Goal: Information Seeking & Learning: Learn about a topic

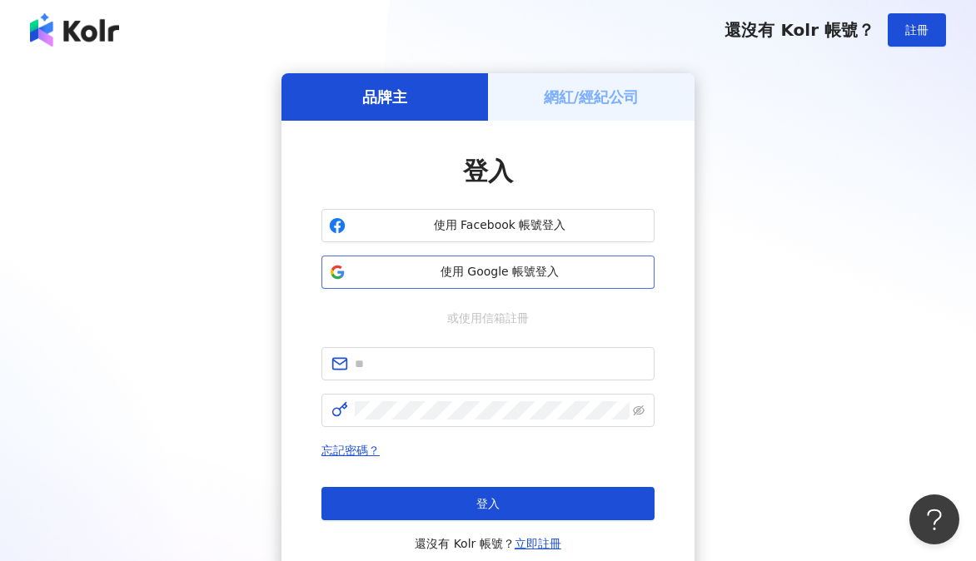
click at [571, 271] on span "使用 Google 帳號登入" at bounding box center [499, 272] width 295 height 17
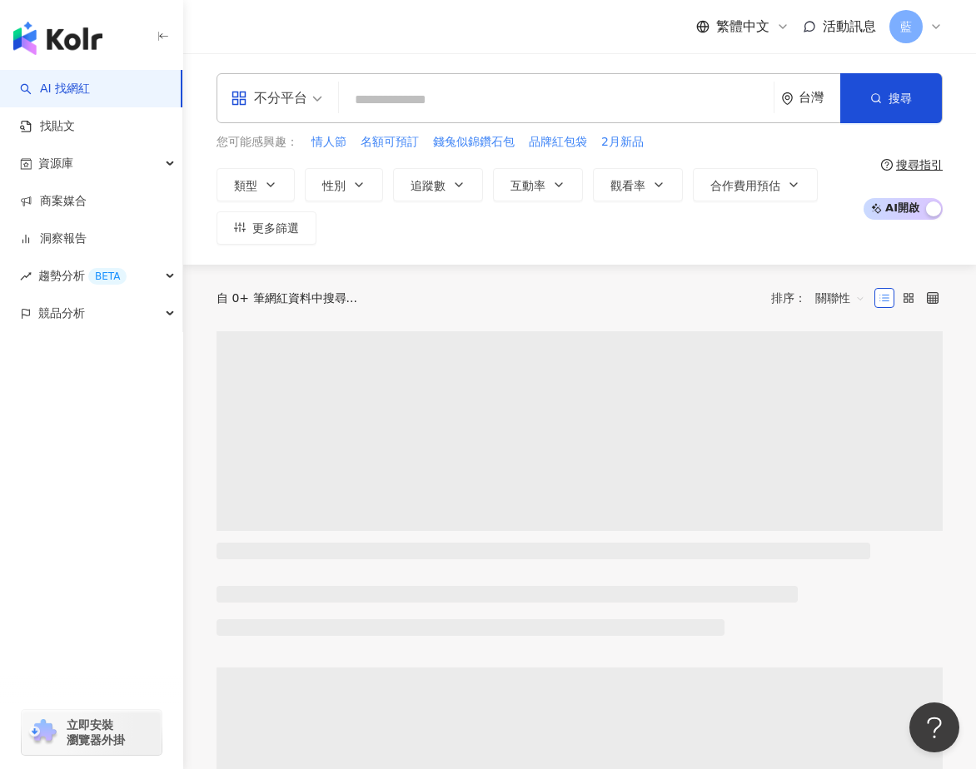
click at [317, 94] on span "不分平台" at bounding box center [277, 98] width 92 height 27
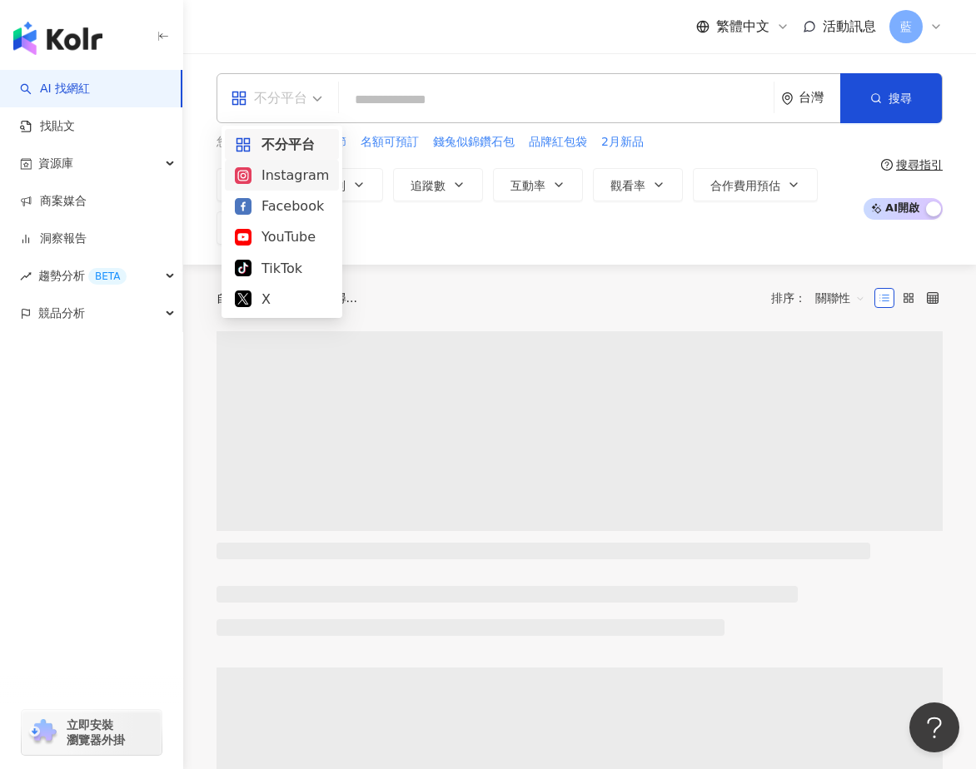
click at [293, 182] on div "Instagram" at bounding box center [282, 175] width 94 height 21
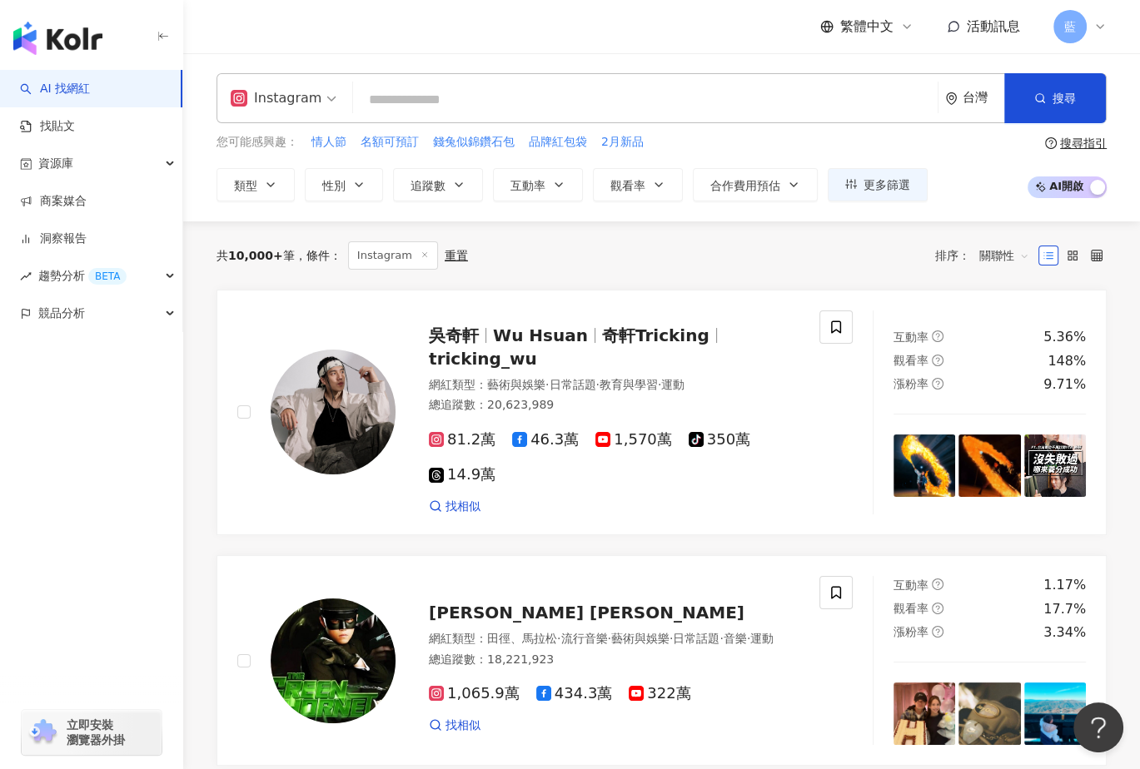
click at [972, 97] on div "台灣" at bounding box center [984, 98] width 42 height 14
click at [868, 248] on div "日本" at bounding box center [912, 249] width 163 height 30
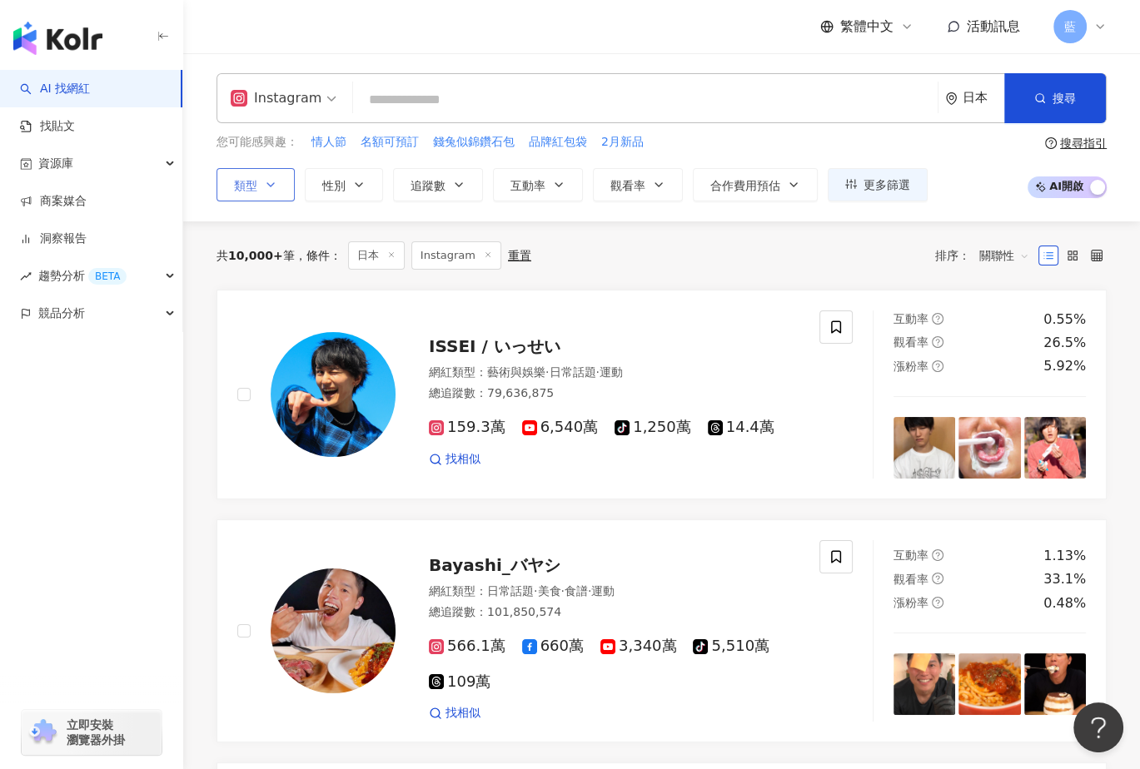
click at [248, 186] on span "類型" at bounding box center [245, 185] width 23 height 13
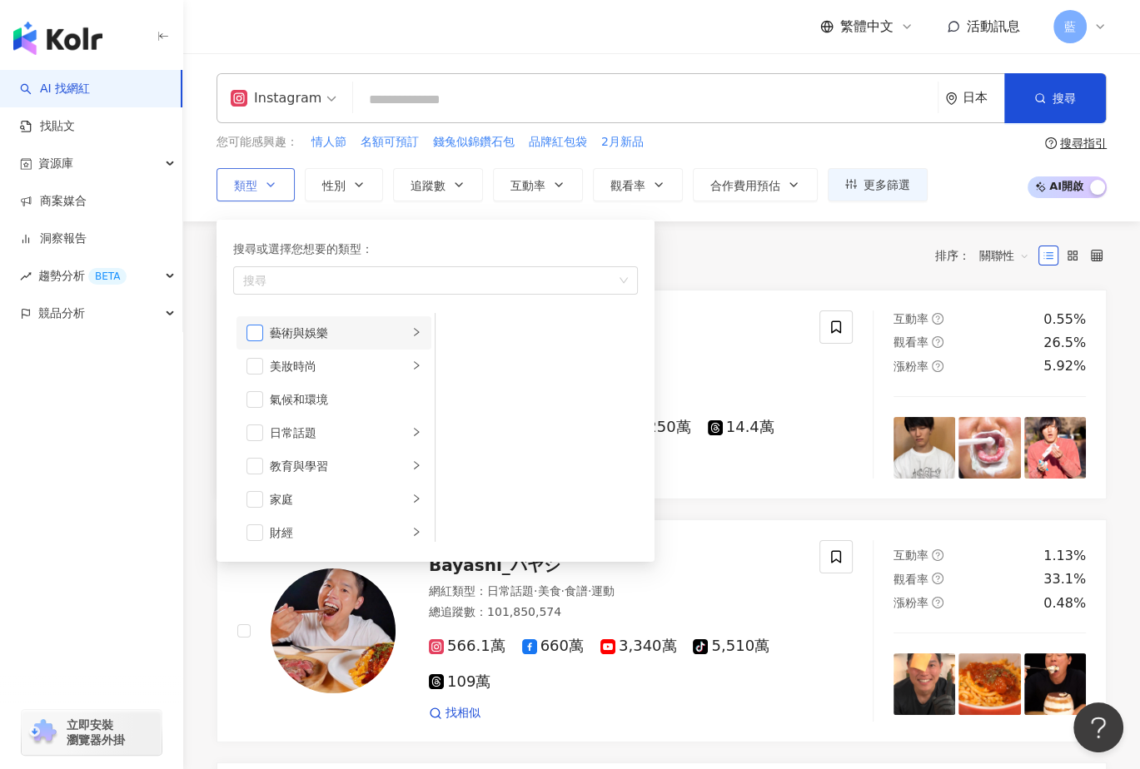
click at [249, 326] on span "button" at bounding box center [254, 333] width 17 height 17
click at [251, 361] on span "button" at bounding box center [254, 366] width 17 height 17
click at [256, 433] on span "button" at bounding box center [254, 433] width 17 height 17
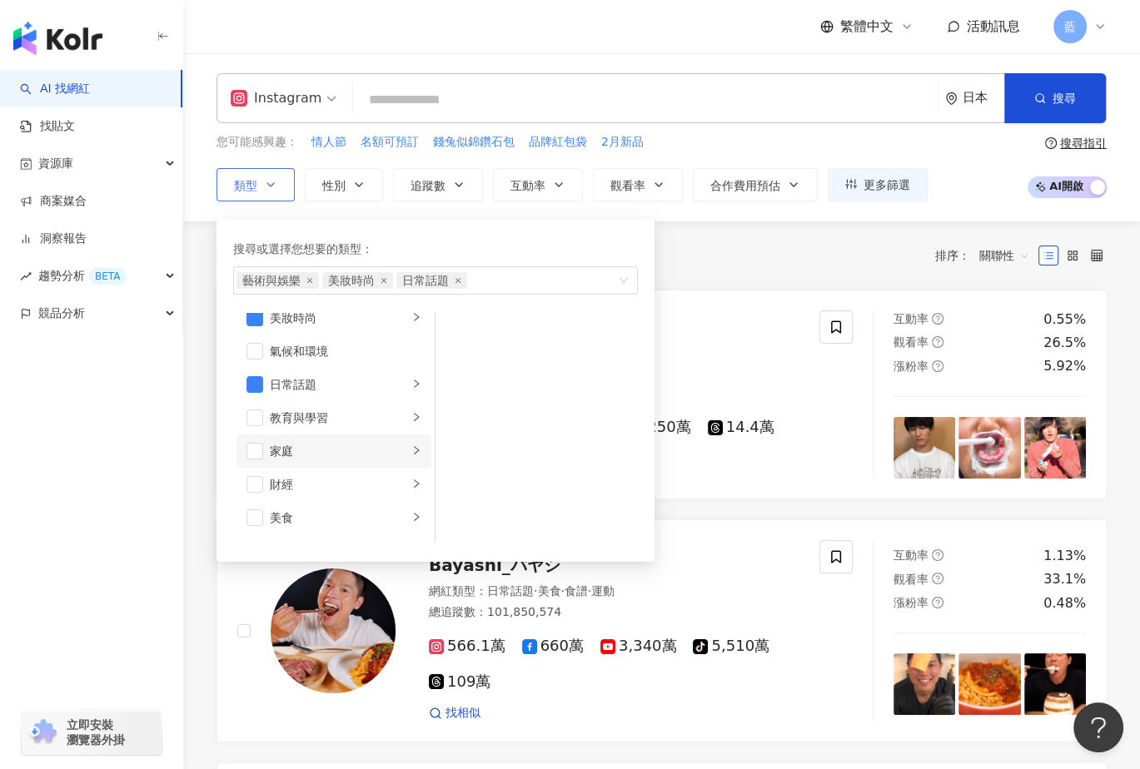
scroll to position [167, 0]
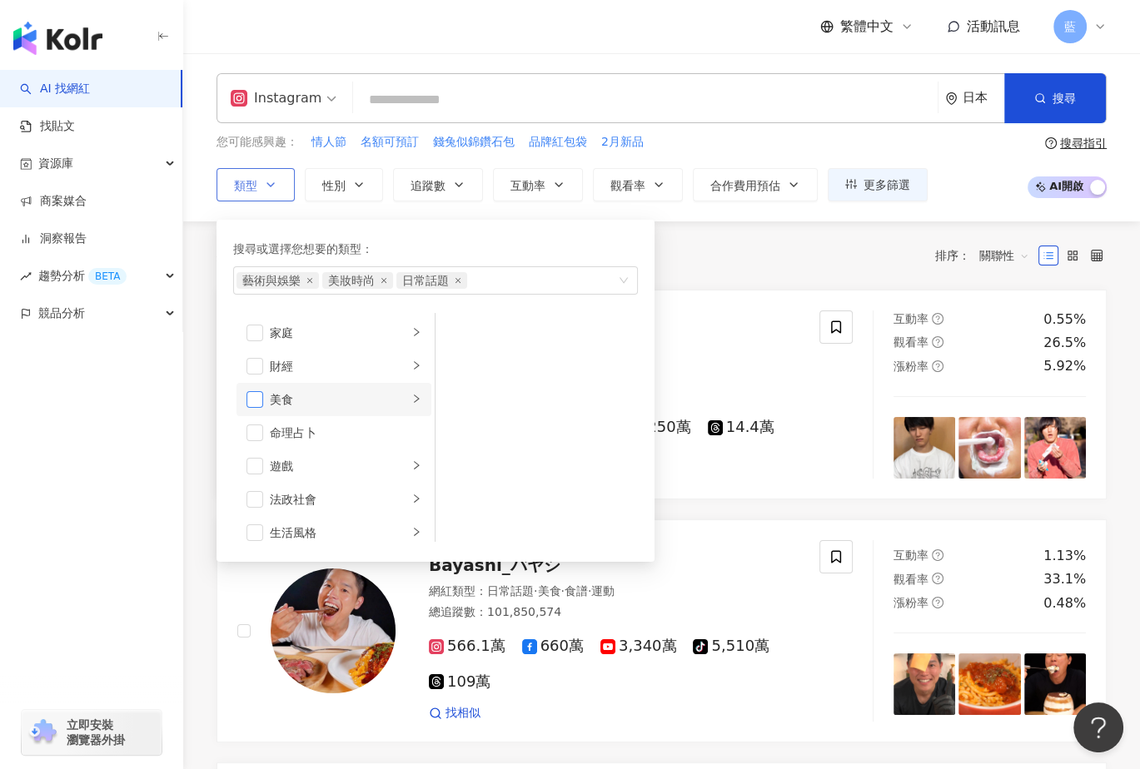
click at [249, 398] on span "button" at bounding box center [254, 399] width 17 height 17
click at [248, 425] on span "button" at bounding box center [254, 433] width 17 height 17
click at [250, 371] on span "button" at bounding box center [254, 366] width 17 height 17
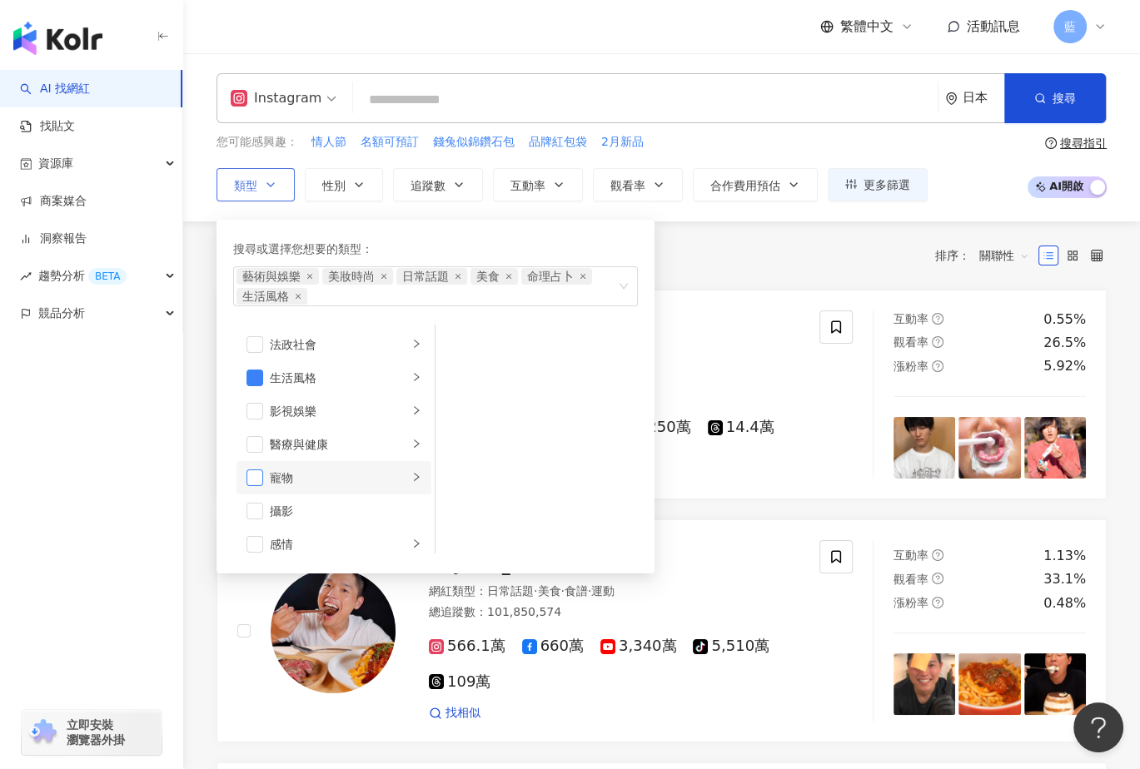
click at [251, 480] on span "button" at bounding box center [254, 478] width 17 height 17
click at [253, 461] on span "button" at bounding box center [254, 461] width 17 height 17
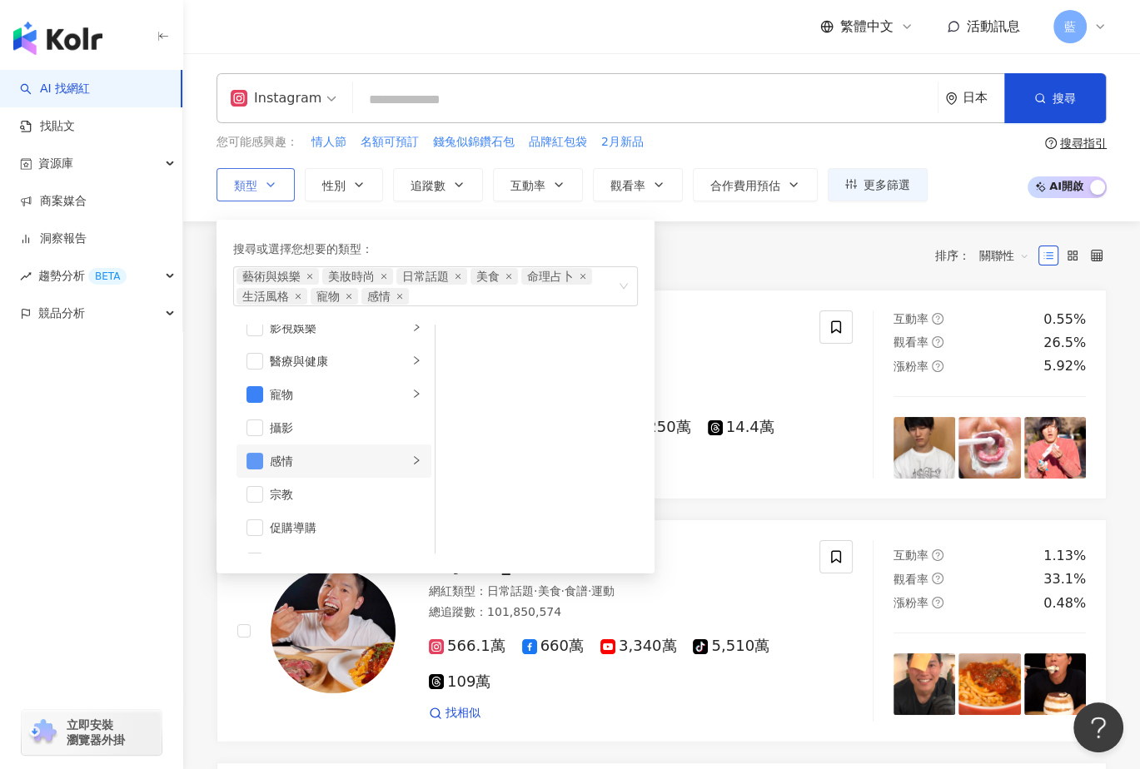
scroll to position [576, 0]
click at [250, 493] on span "button" at bounding box center [254, 501] width 17 height 17
click at [250, 437] on span "button" at bounding box center [254, 434] width 17 height 17
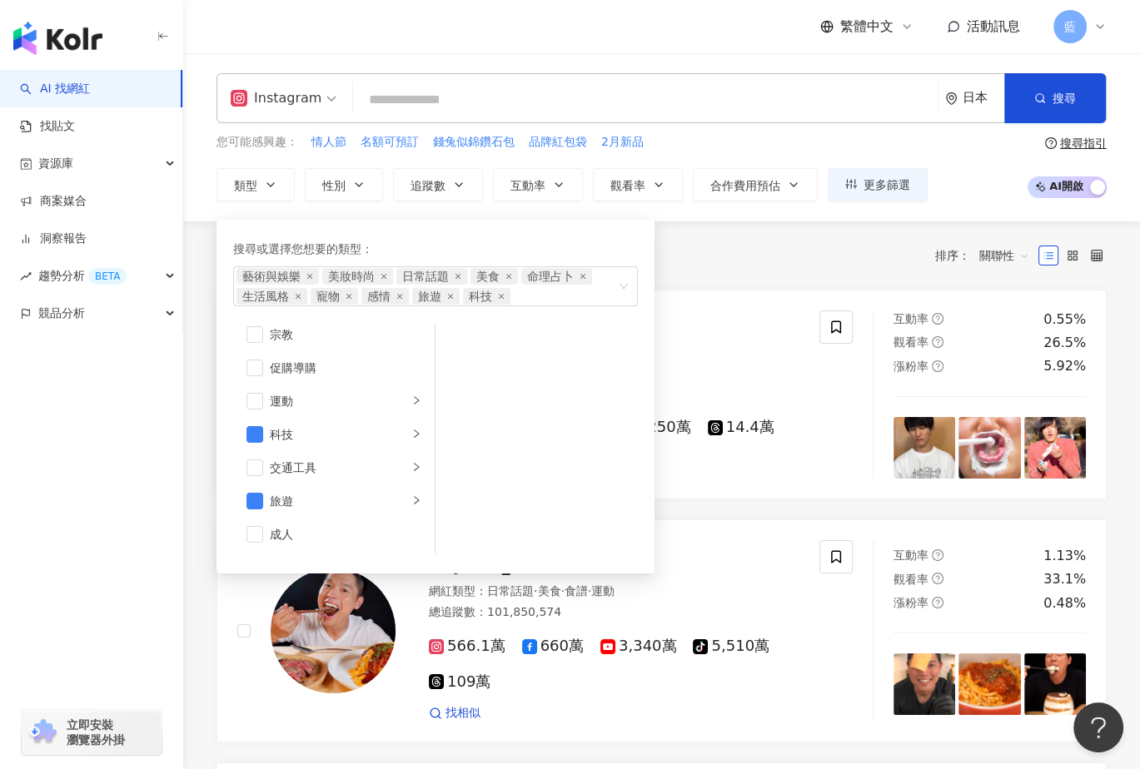
click at [734, 261] on div "共 10,000+ 筆 條件 ： 日本 Instagram 重置 排序： 關聯性" at bounding box center [661, 255] width 890 height 28
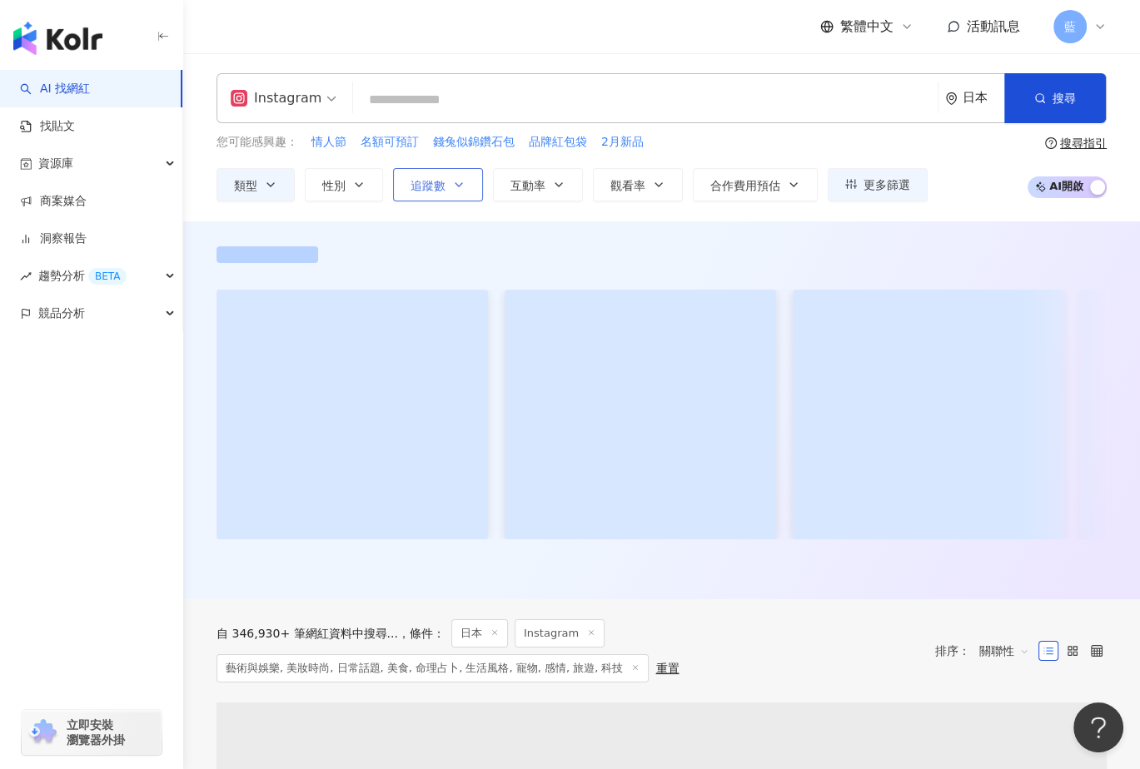
click at [447, 184] on button "追蹤數" at bounding box center [438, 184] width 90 height 33
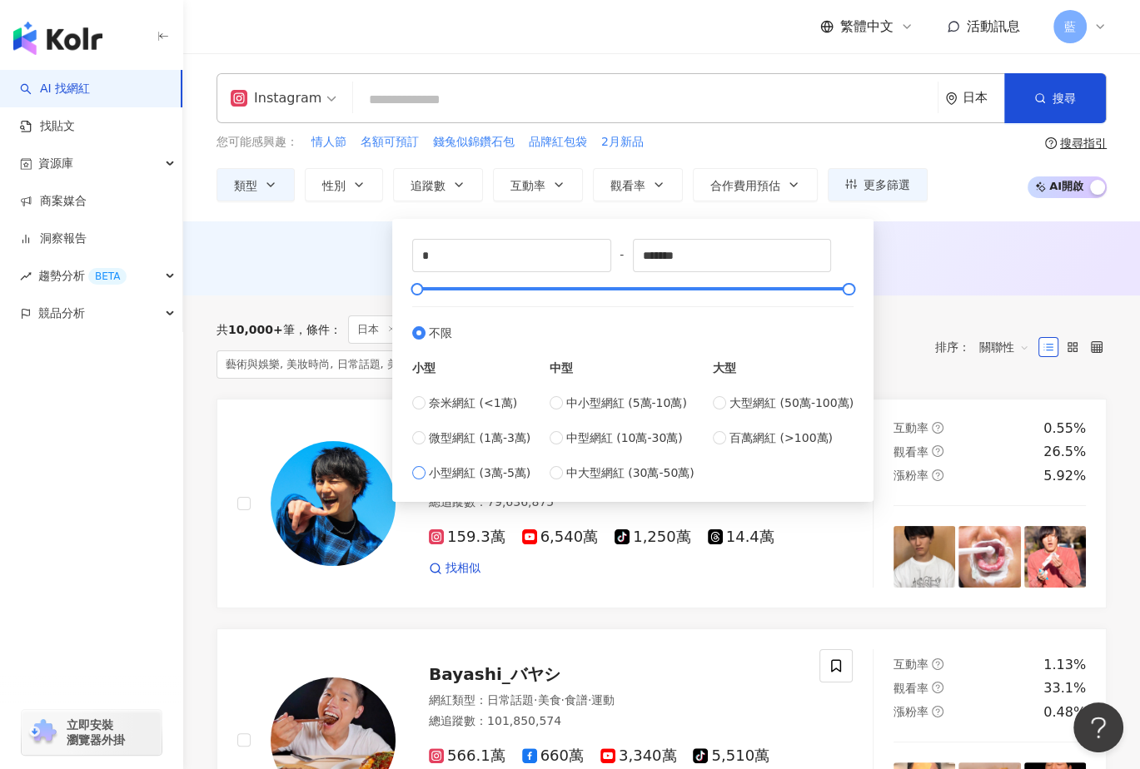
click at [501, 470] on span "小型網紅 (3萬-5萬)" at bounding box center [480, 473] width 102 height 18
type input "*****"
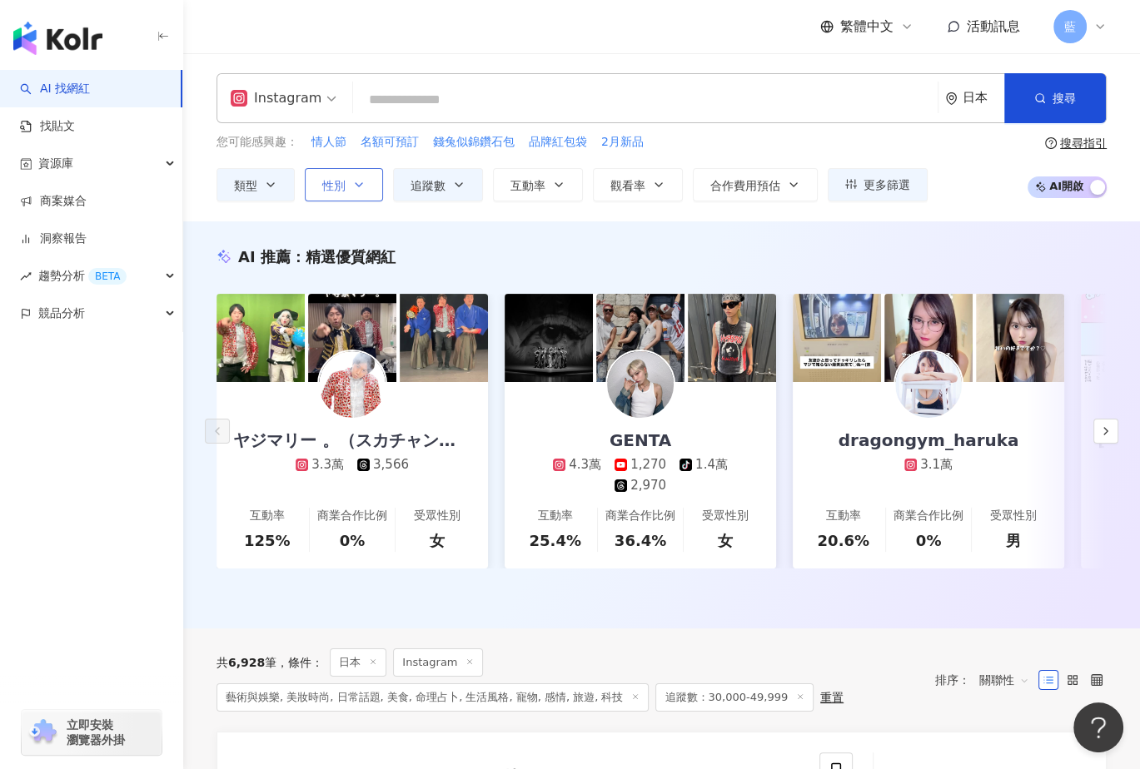
click at [354, 186] on icon "button" at bounding box center [358, 184] width 13 height 13
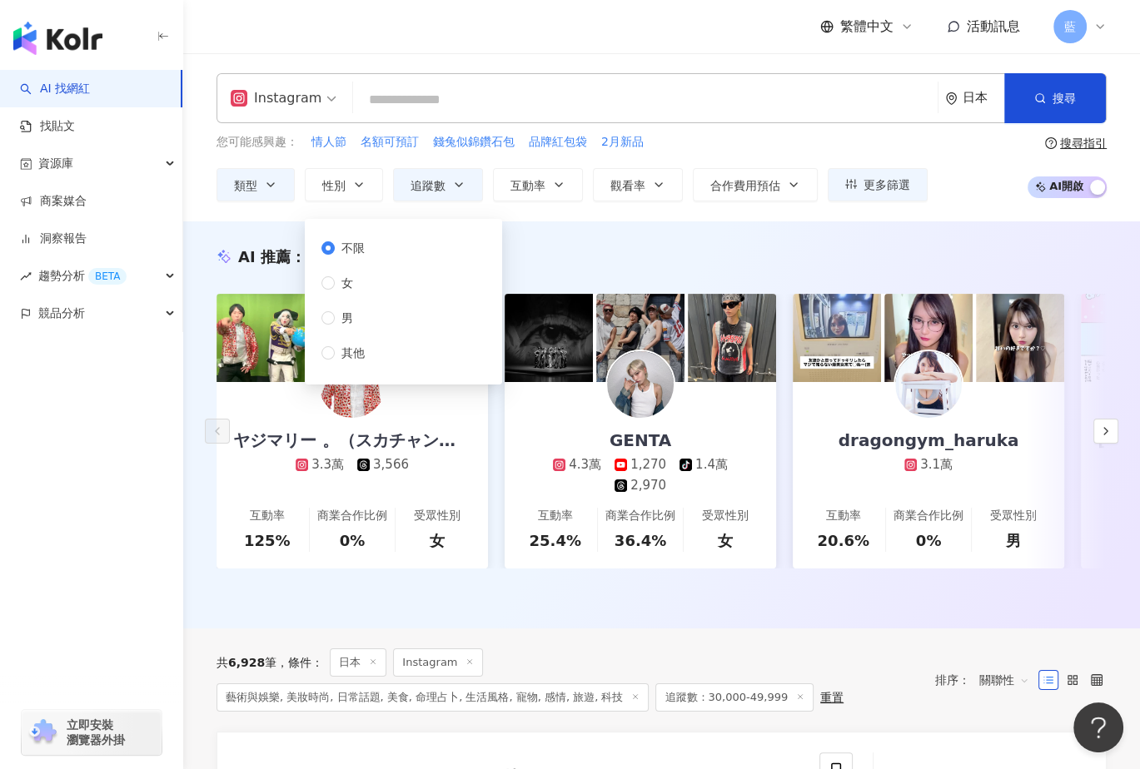
click at [823, 227] on div "AI 推薦 ： 精選優質網紅 ヤジマリー 。（スカチャン）,2207009296 3.3萬 3,566 互動率 125% 商業合作比例 0% 受眾性別 女 G…" at bounding box center [661, 424] width 957 height 407
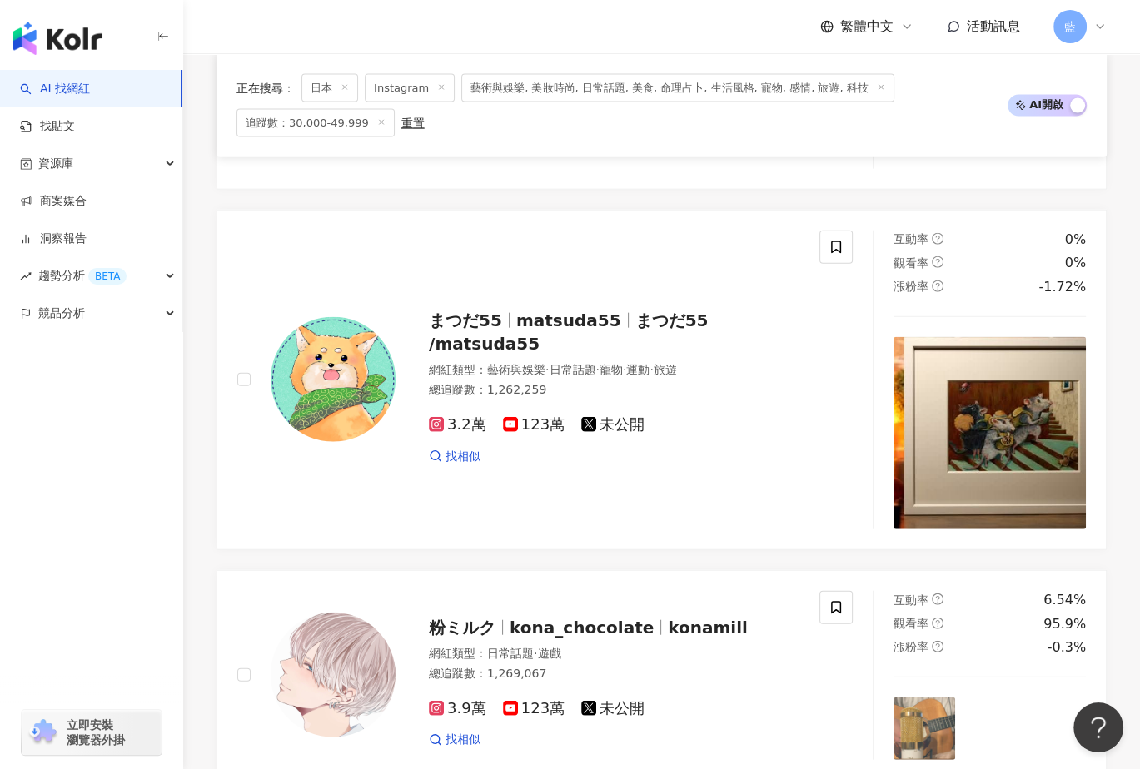
scroll to position [3830, 0]
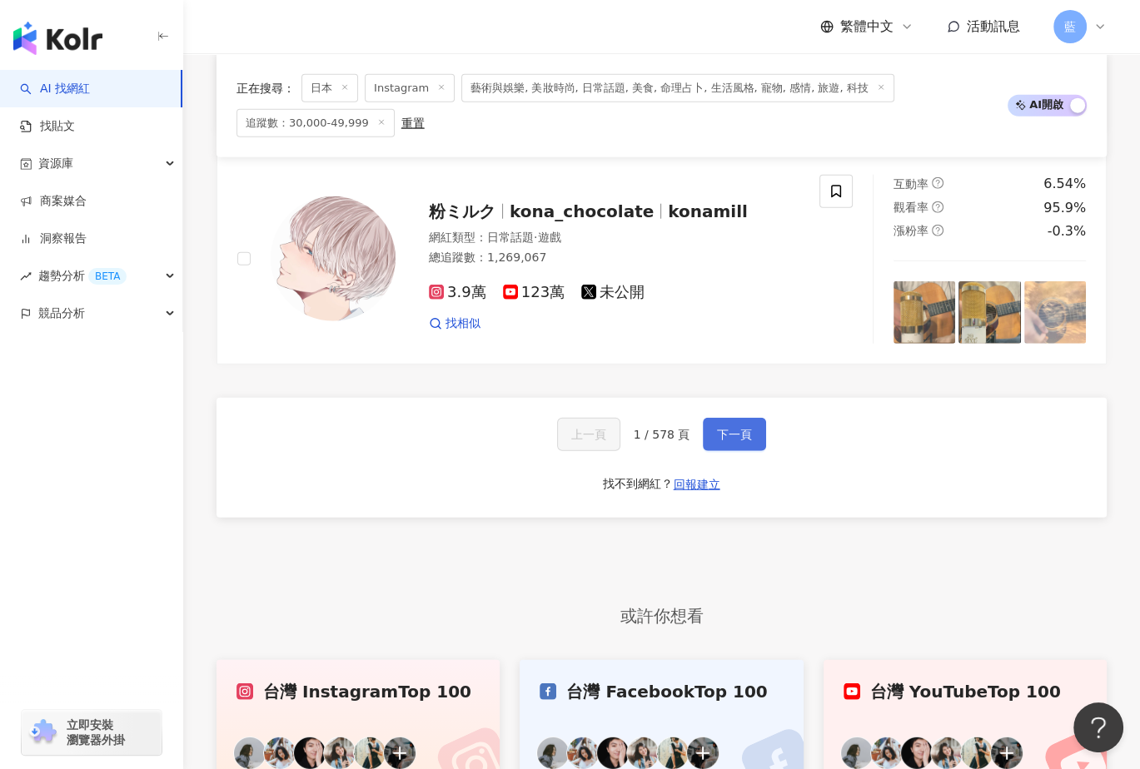
click at [744, 441] on span "下一頁" at bounding box center [734, 434] width 35 height 13
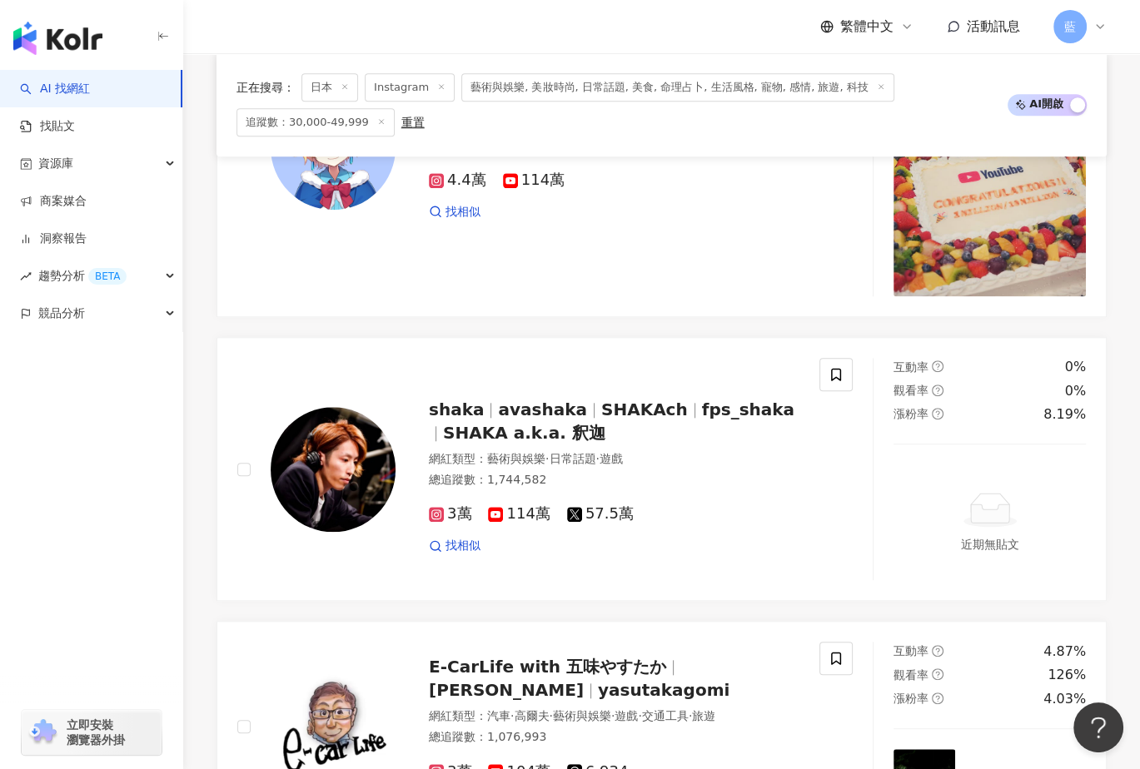
scroll to position [3465, 0]
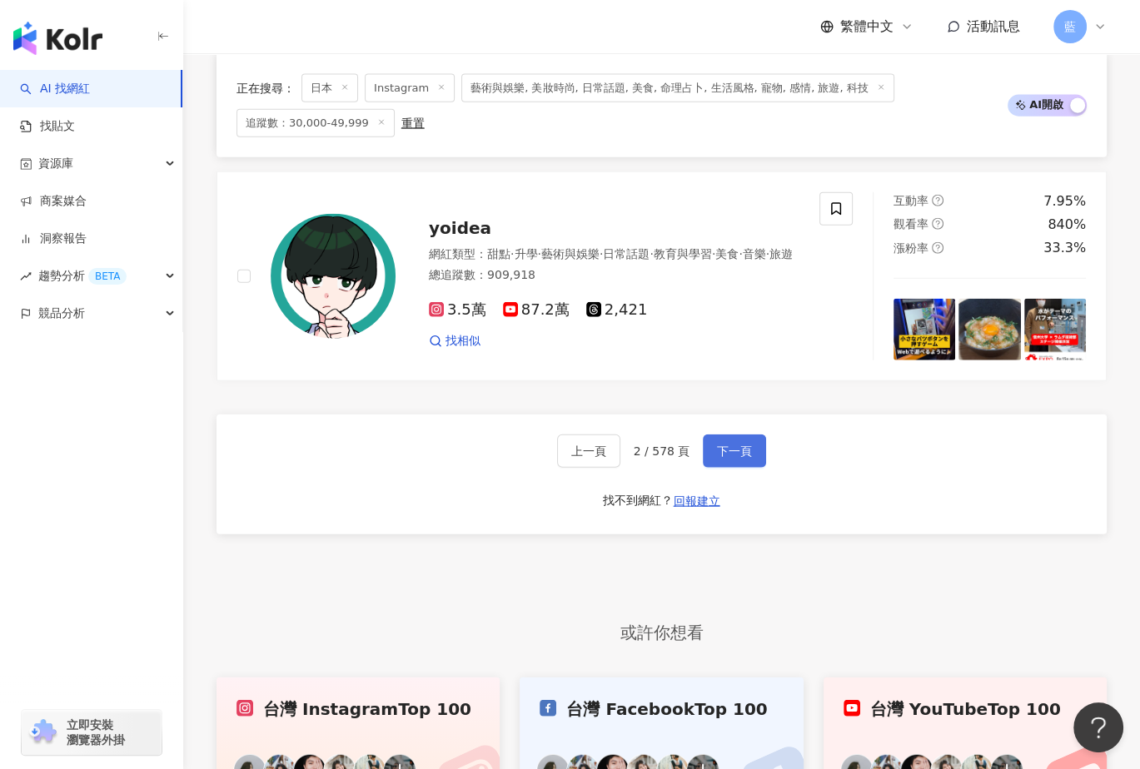
click at [730, 445] on button "下一頁" at bounding box center [734, 451] width 63 height 33
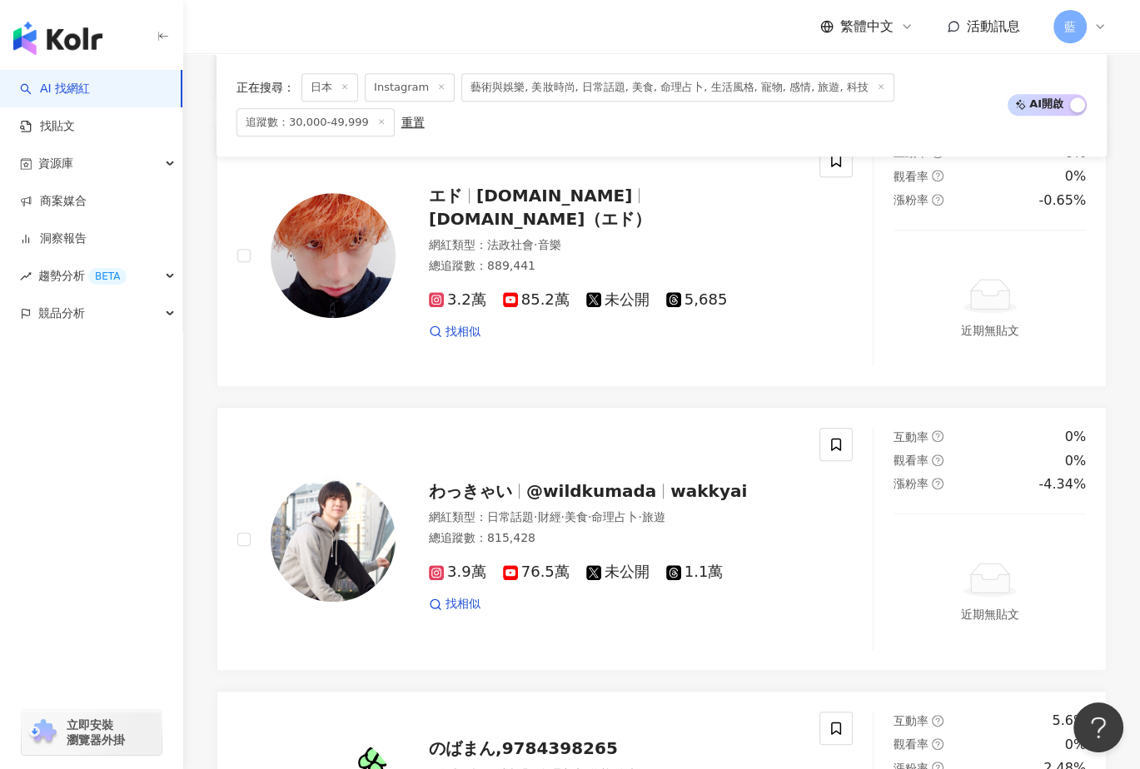
scroll to position [3339, 0]
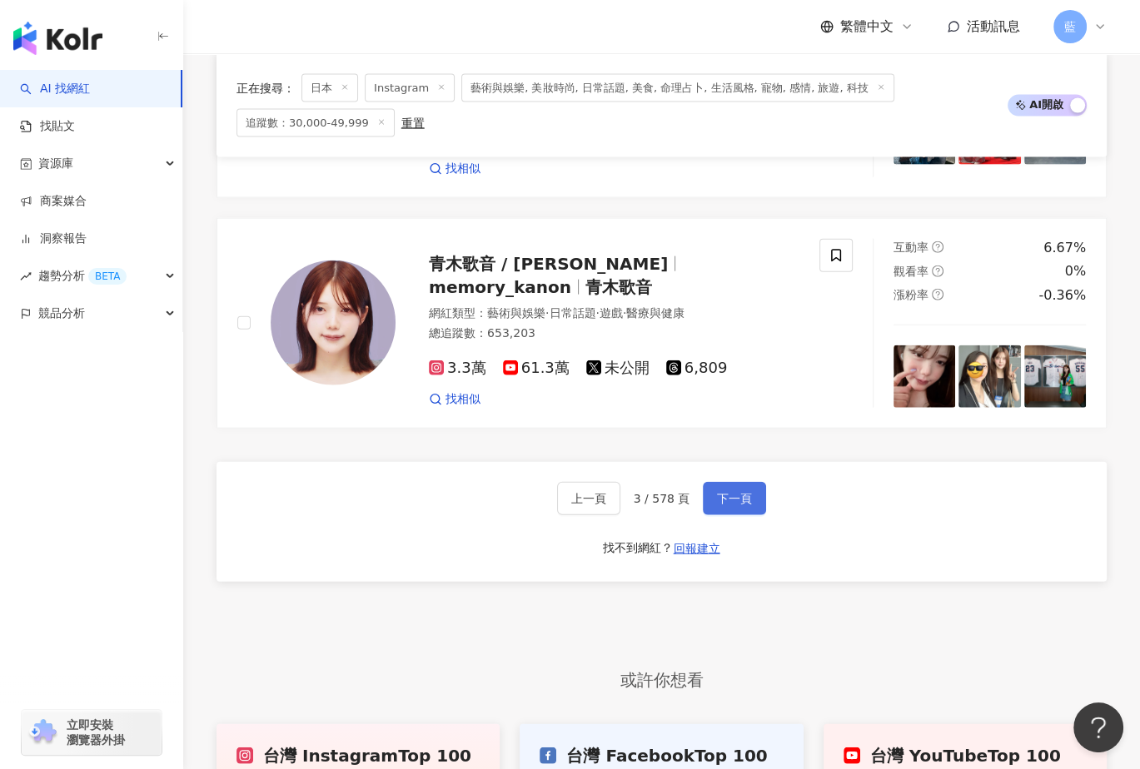
click at [736, 482] on button "下一頁" at bounding box center [734, 498] width 63 height 33
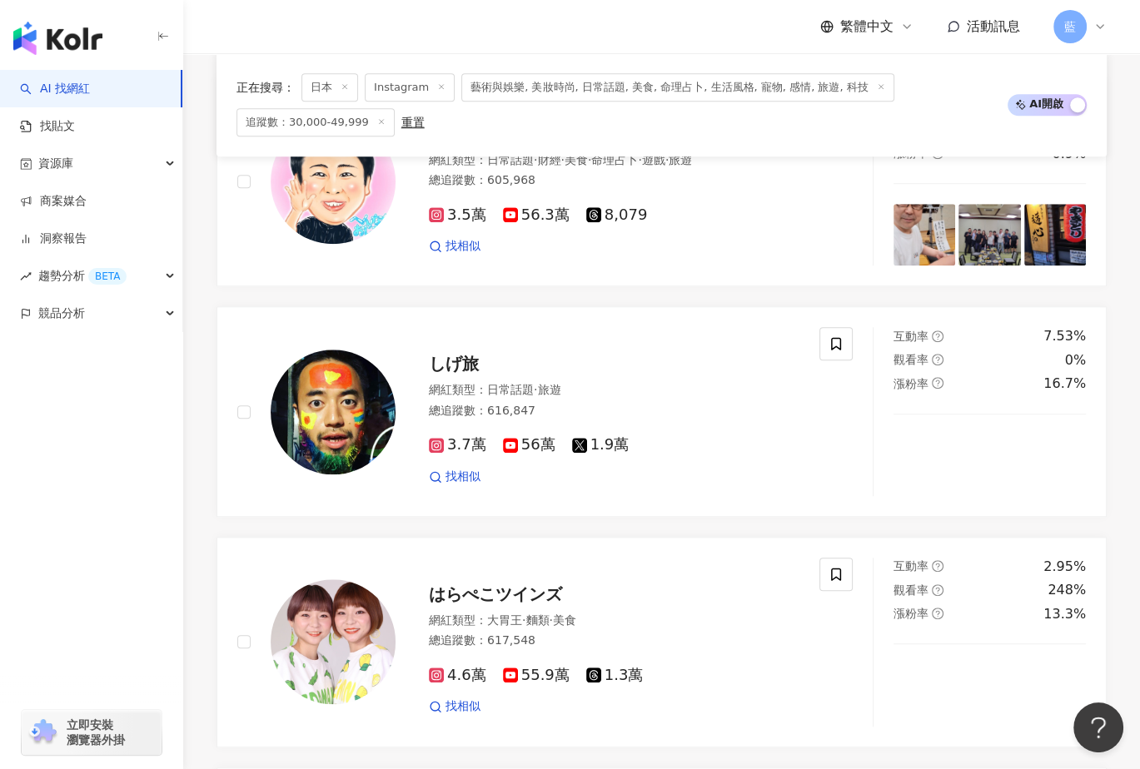
scroll to position [3254, 0]
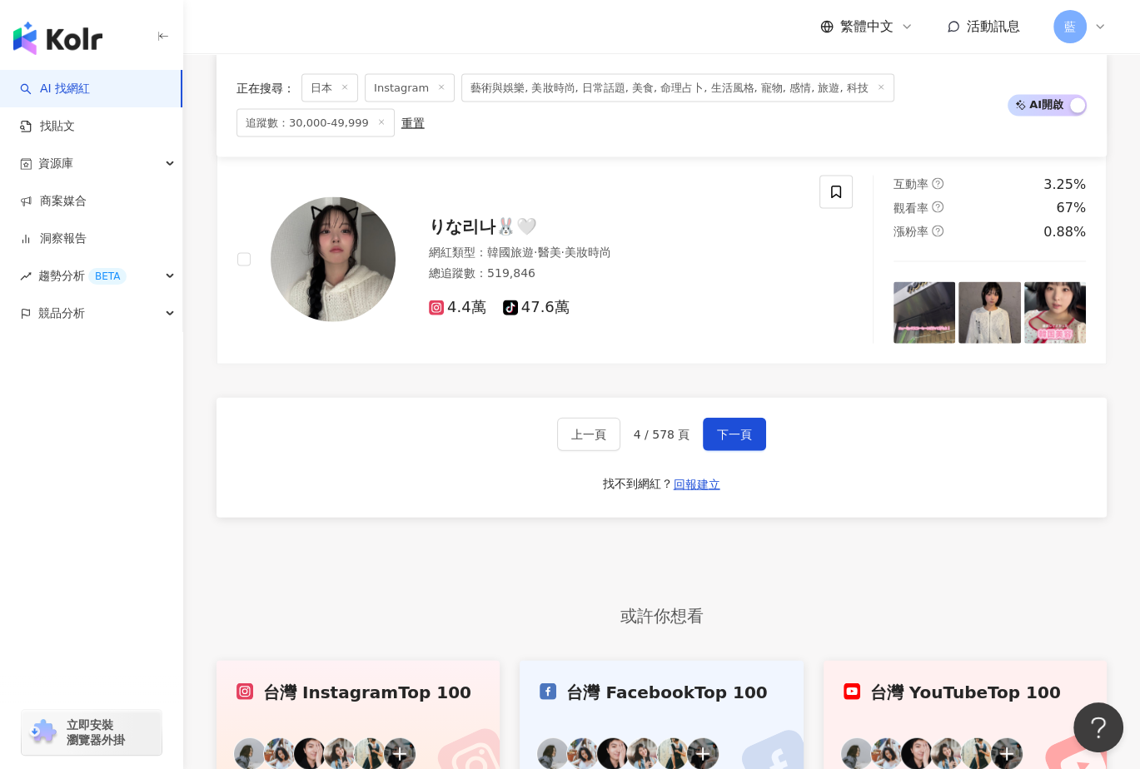
drag, startPoint x: 729, startPoint y: 459, endPoint x: 842, endPoint y: 567, distance: 156.0
click at [734, 441] on span "下一頁" at bounding box center [734, 434] width 35 height 13
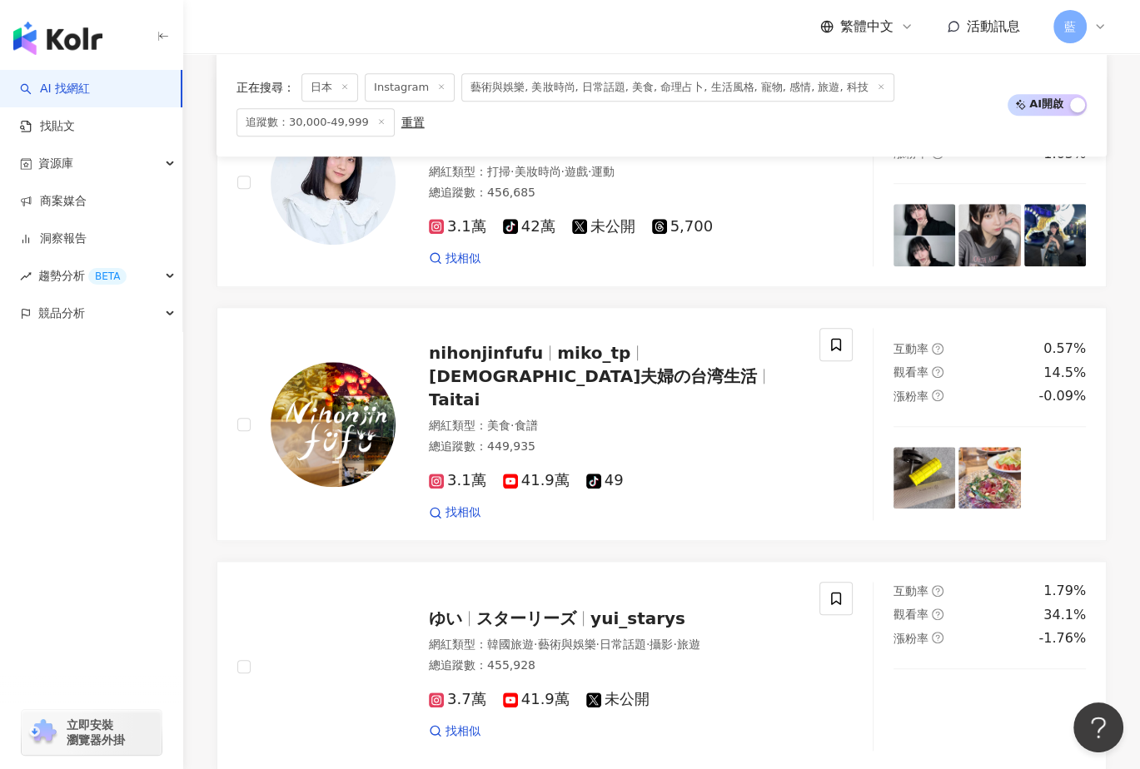
scroll to position [3150, 0]
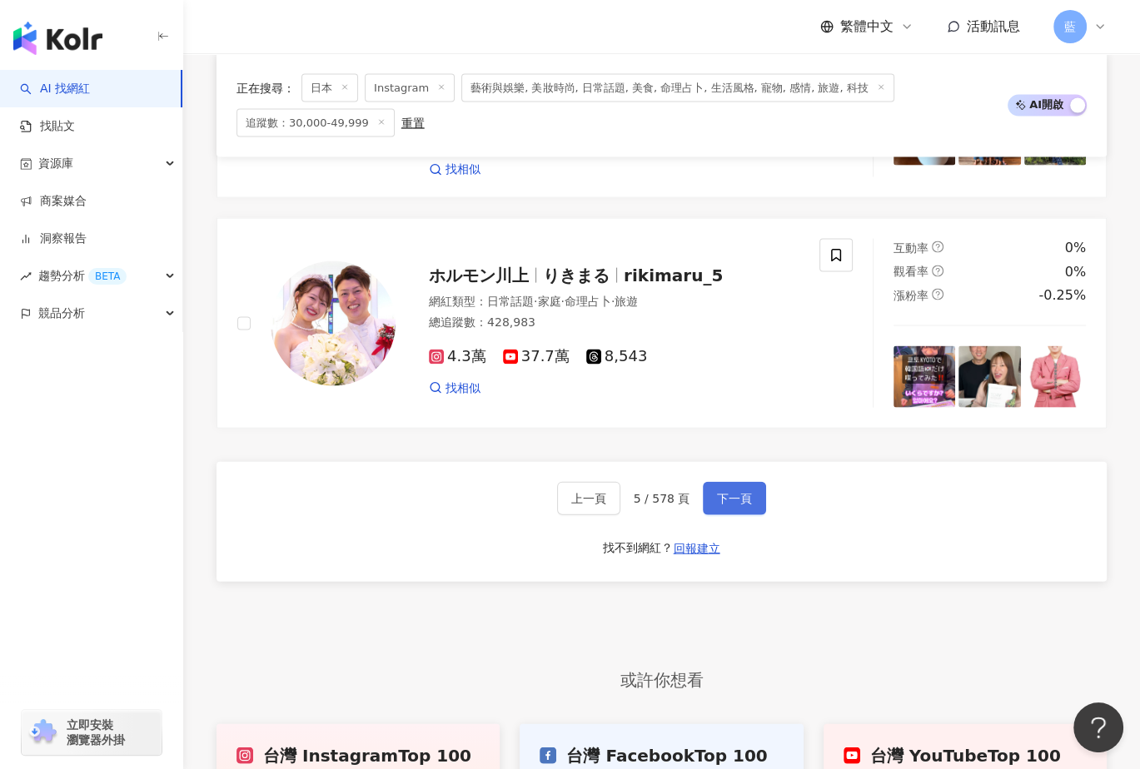
click at [732, 492] on span "下一頁" at bounding box center [734, 498] width 35 height 13
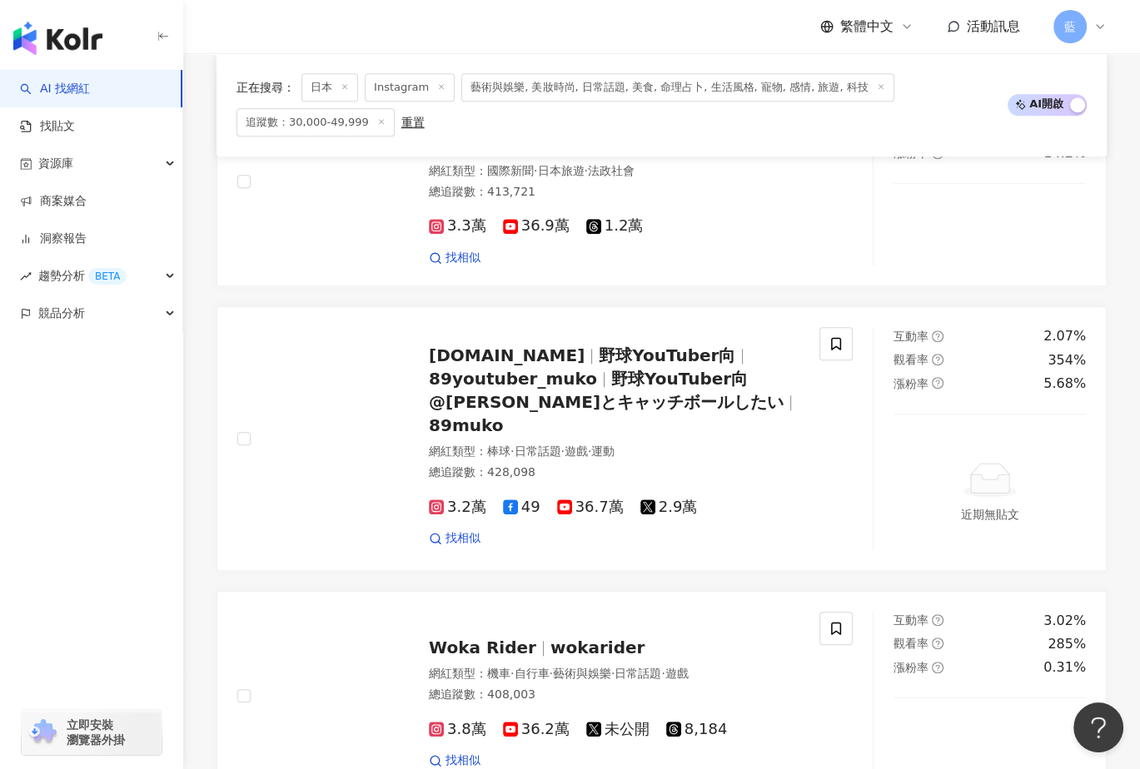
scroll to position [3247, 0]
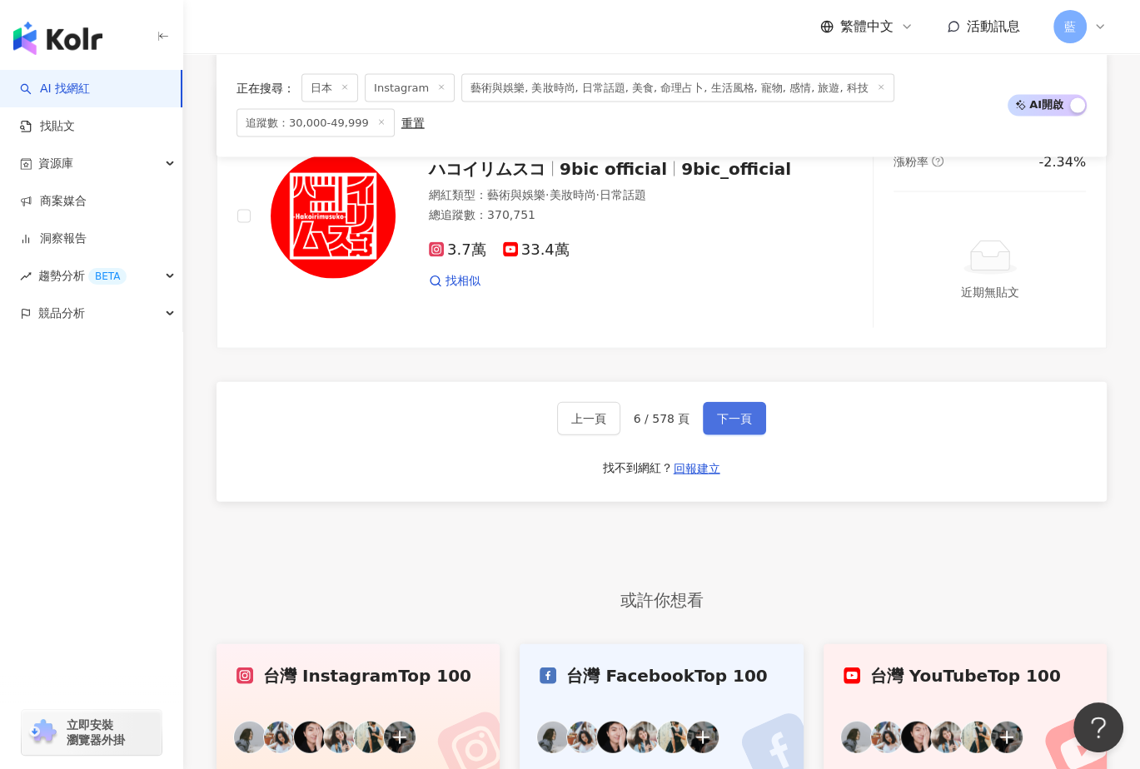
click at [719, 425] on span "下一頁" at bounding box center [734, 418] width 35 height 13
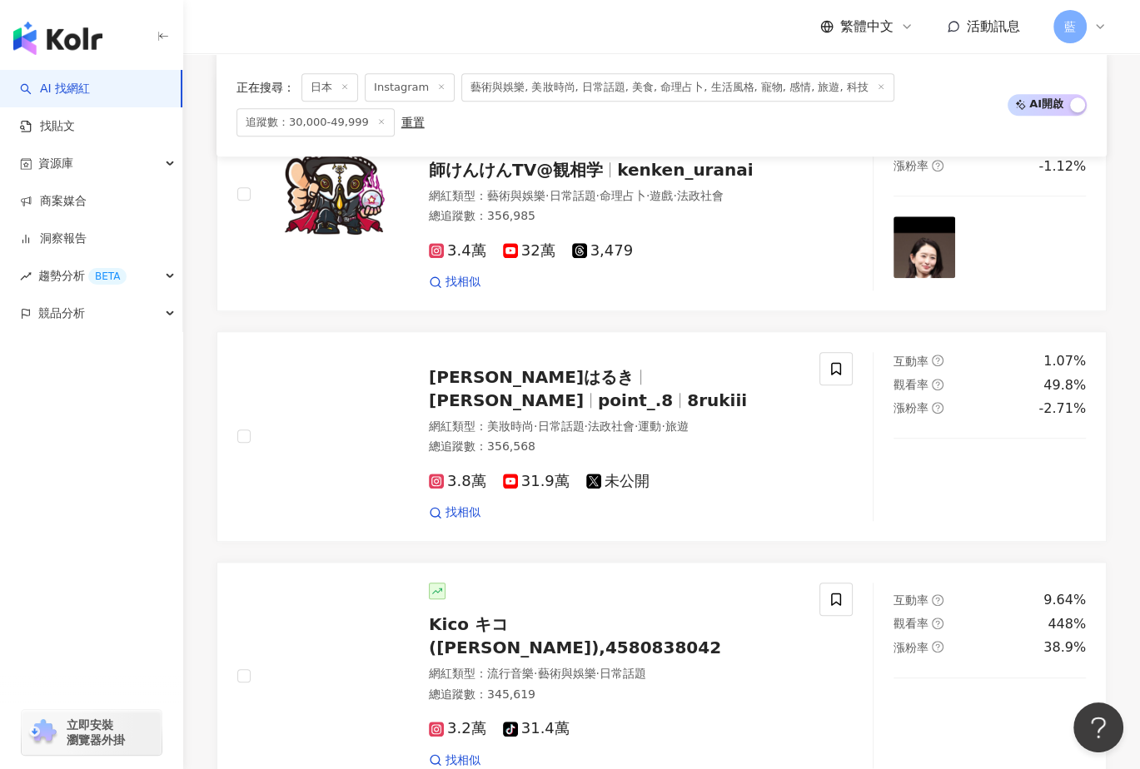
scroll to position [3154, 0]
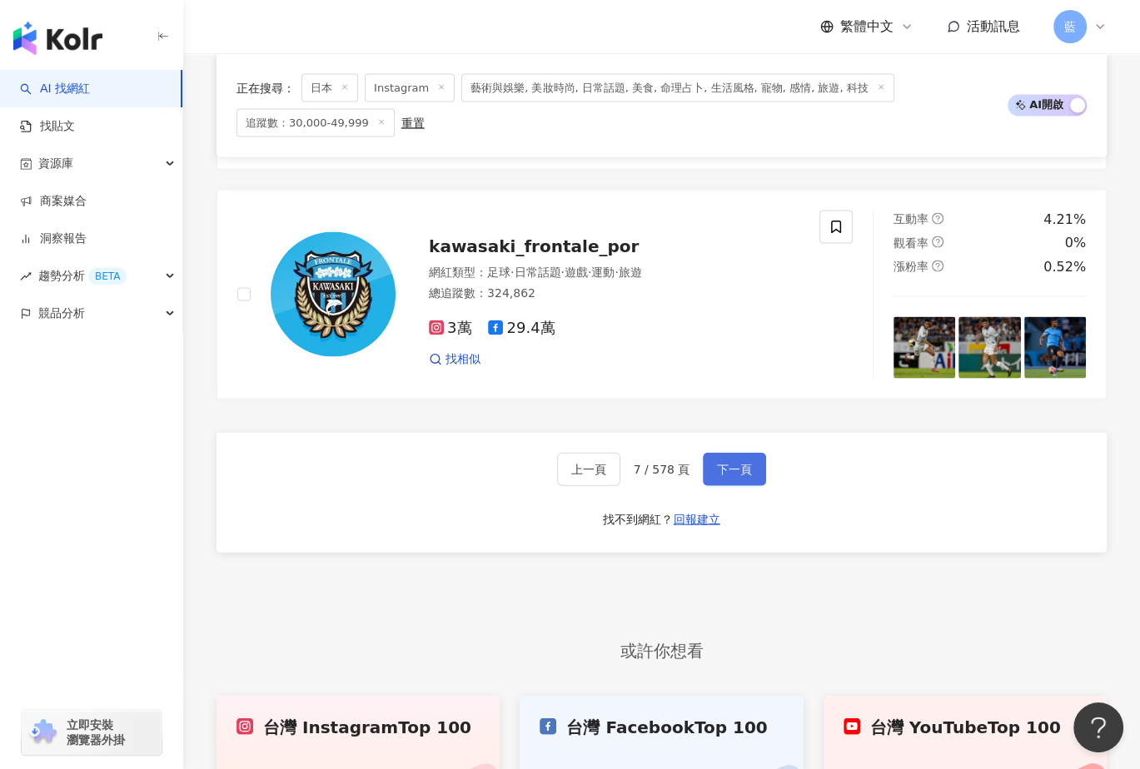
click at [734, 463] on span "下一頁" at bounding box center [734, 469] width 35 height 13
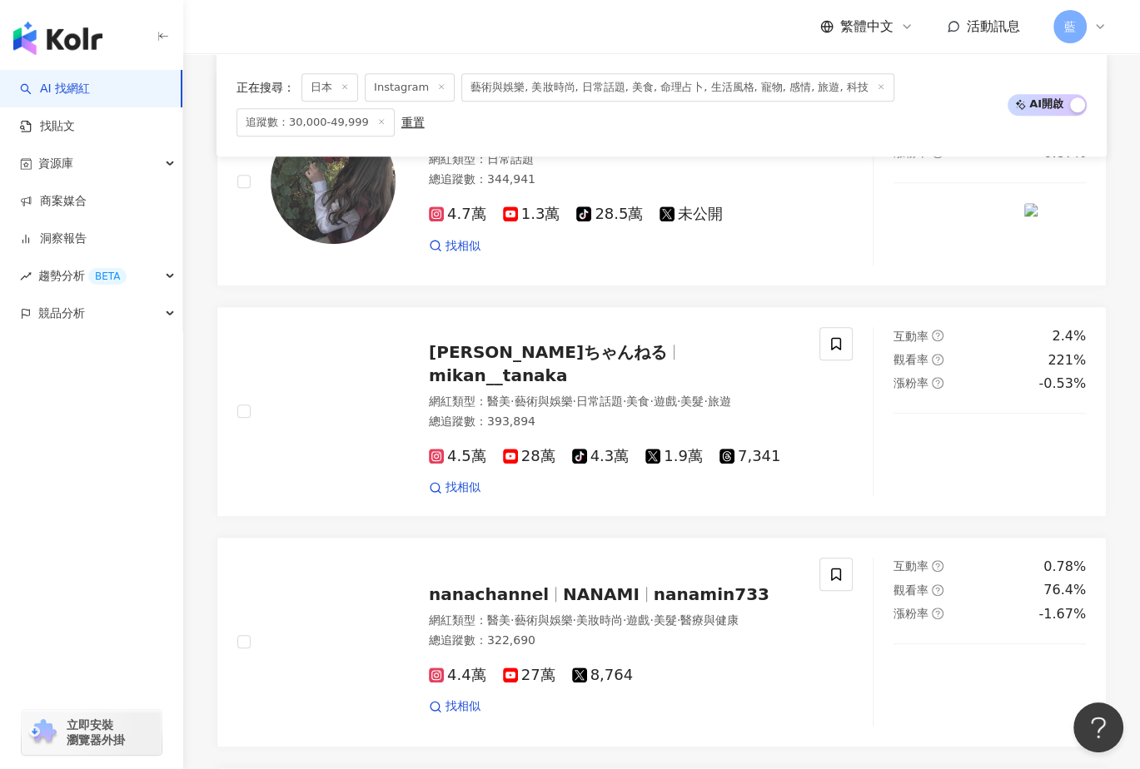
scroll to position [3153, 0]
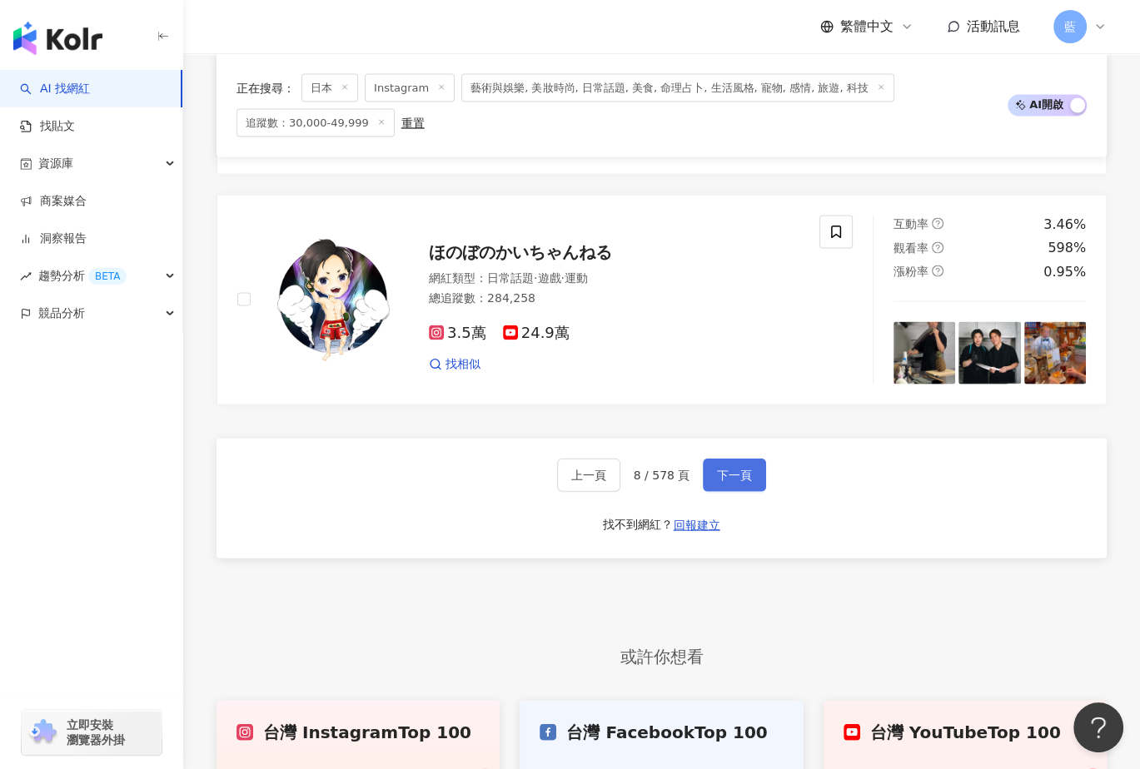
click at [734, 469] on span "下一頁" at bounding box center [734, 475] width 35 height 13
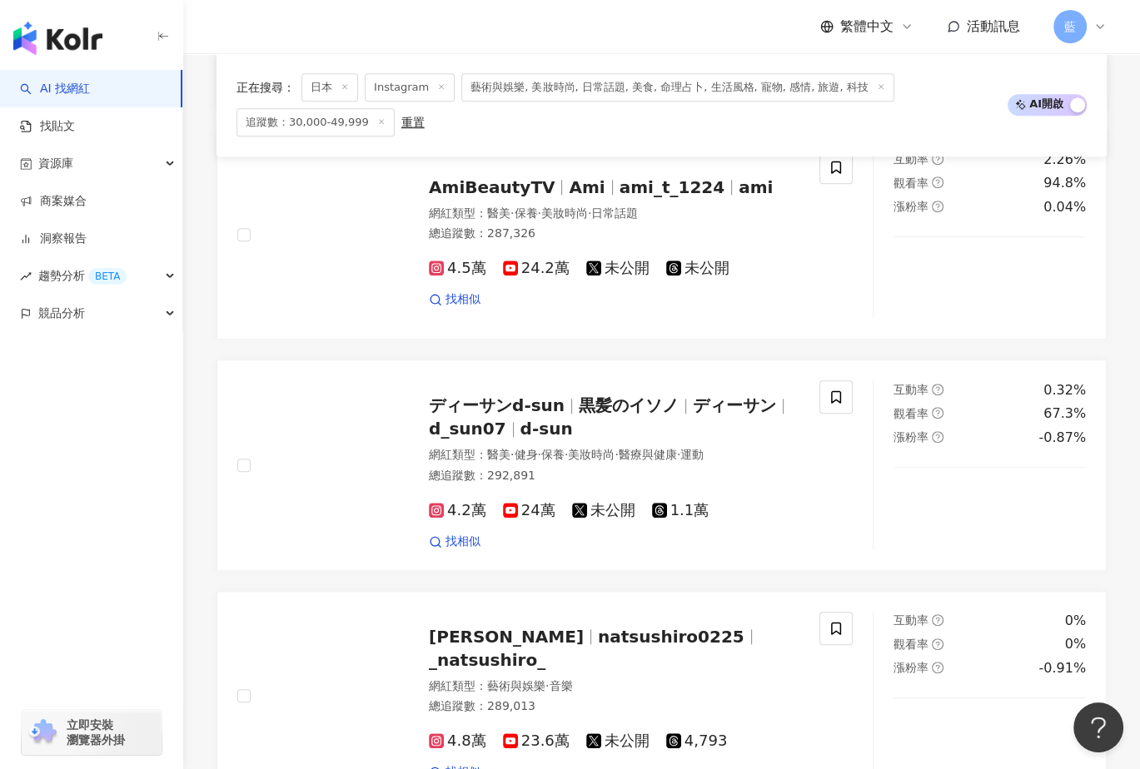
scroll to position [3166, 0]
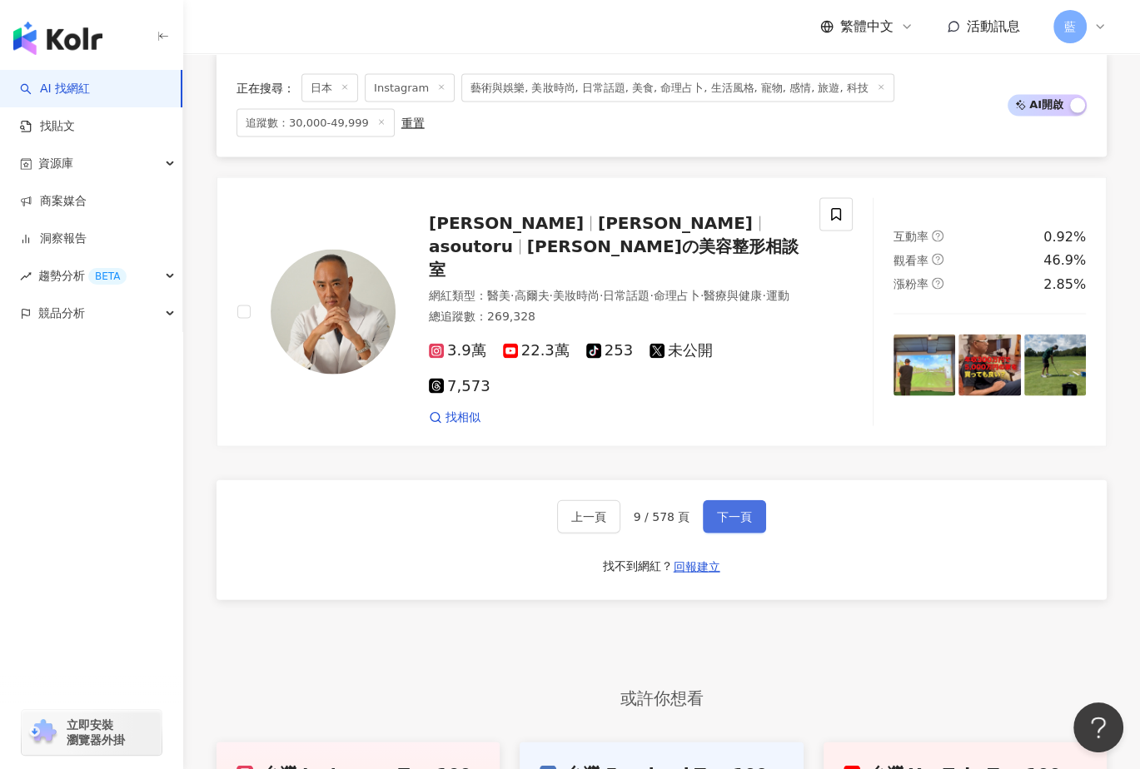
click at [744, 510] on span "下一頁" at bounding box center [734, 516] width 35 height 13
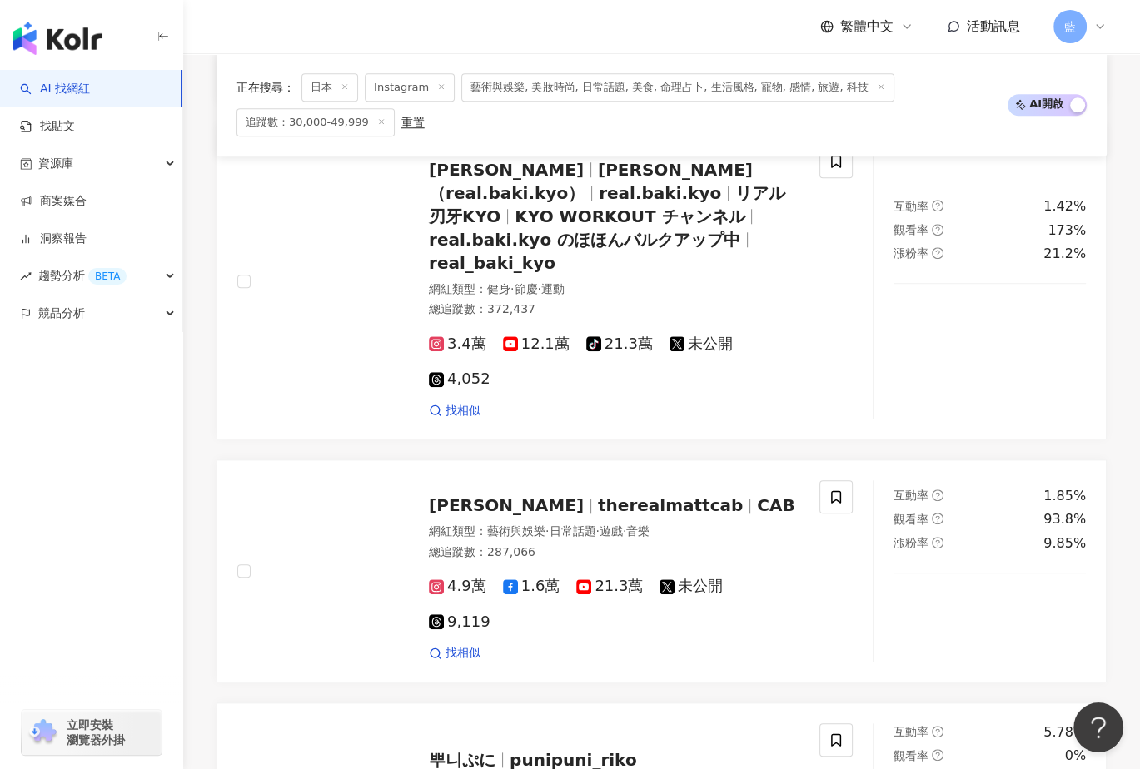
scroll to position [3228, 0]
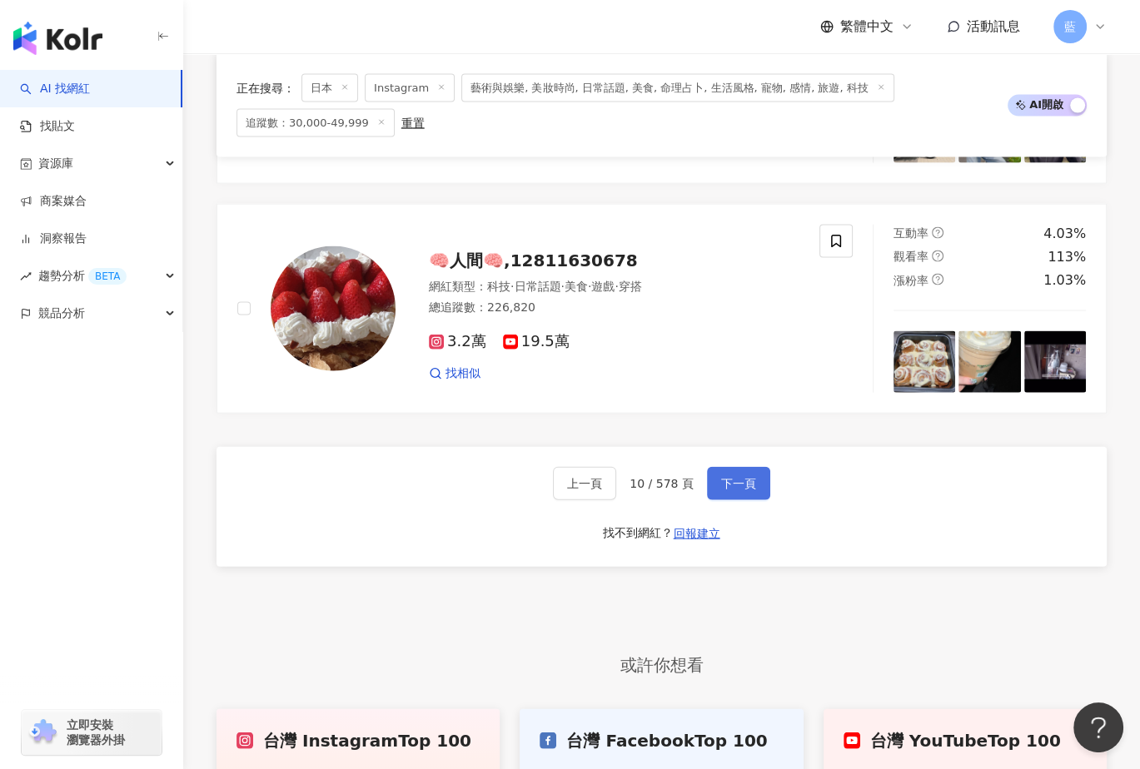
click at [724, 477] on span "下一頁" at bounding box center [738, 483] width 35 height 13
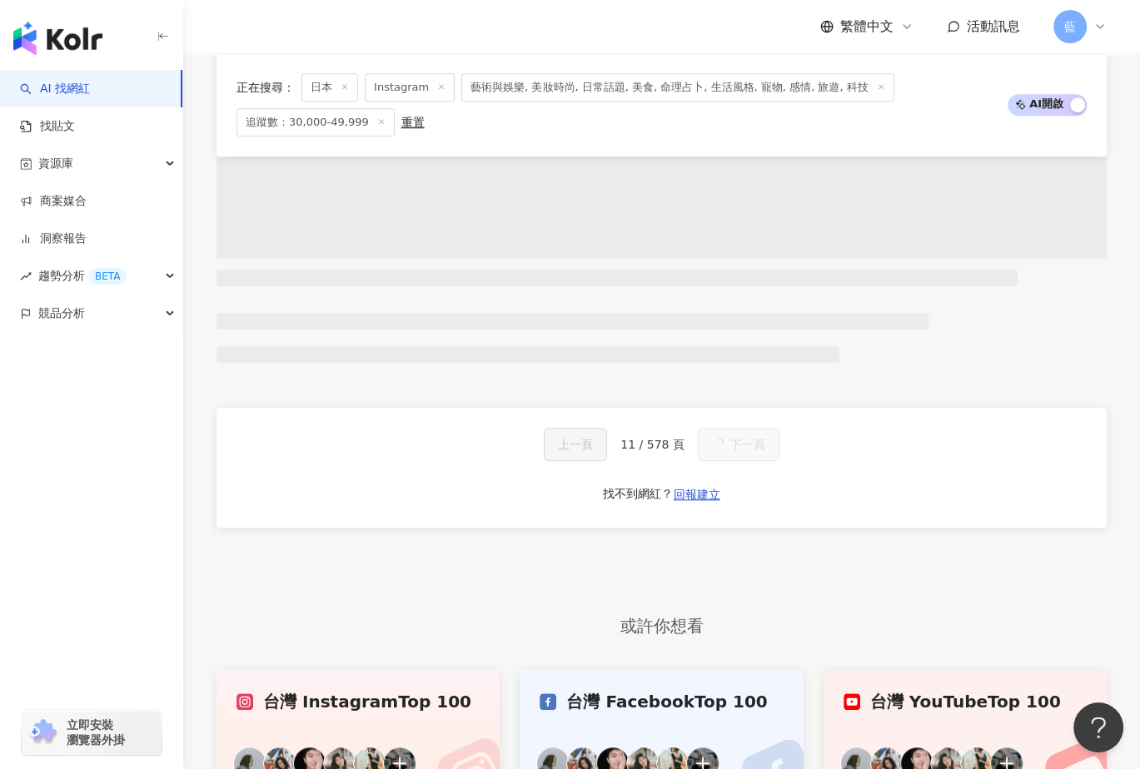
scroll to position [3296, 0]
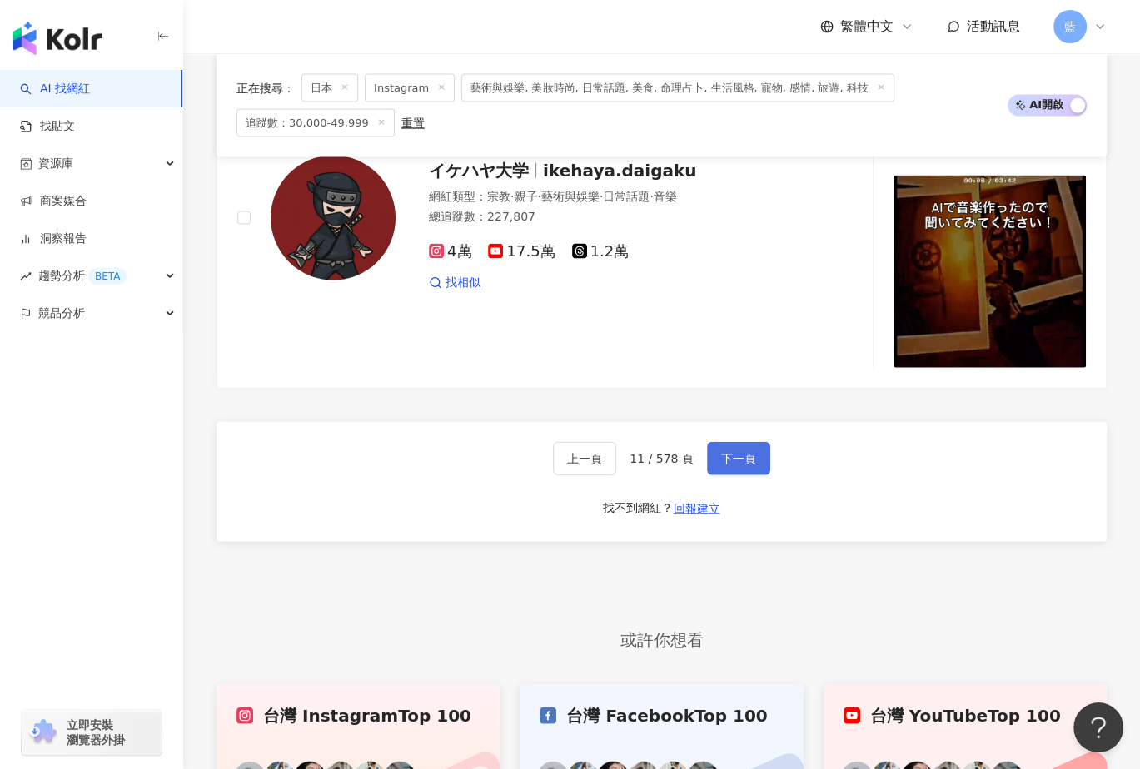
click at [723, 455] on span "下一頁" at bounding box center [738, 458] width 35 height 13
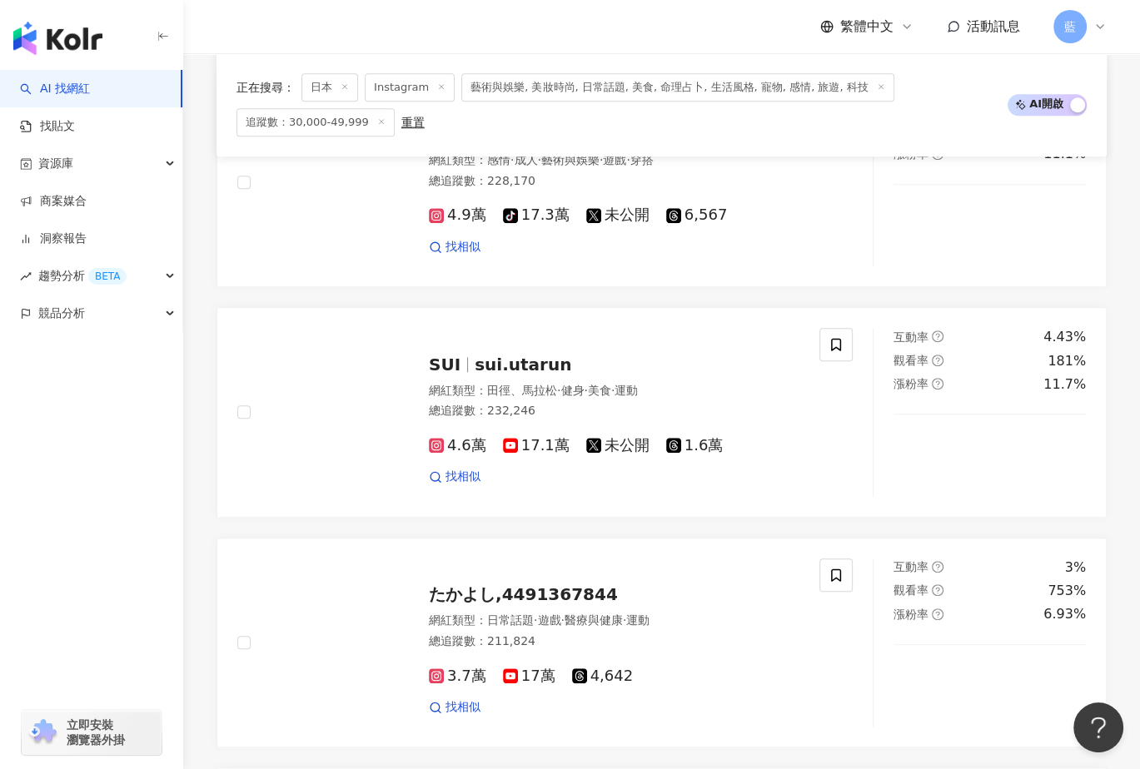
scroll to position [3095, 0]
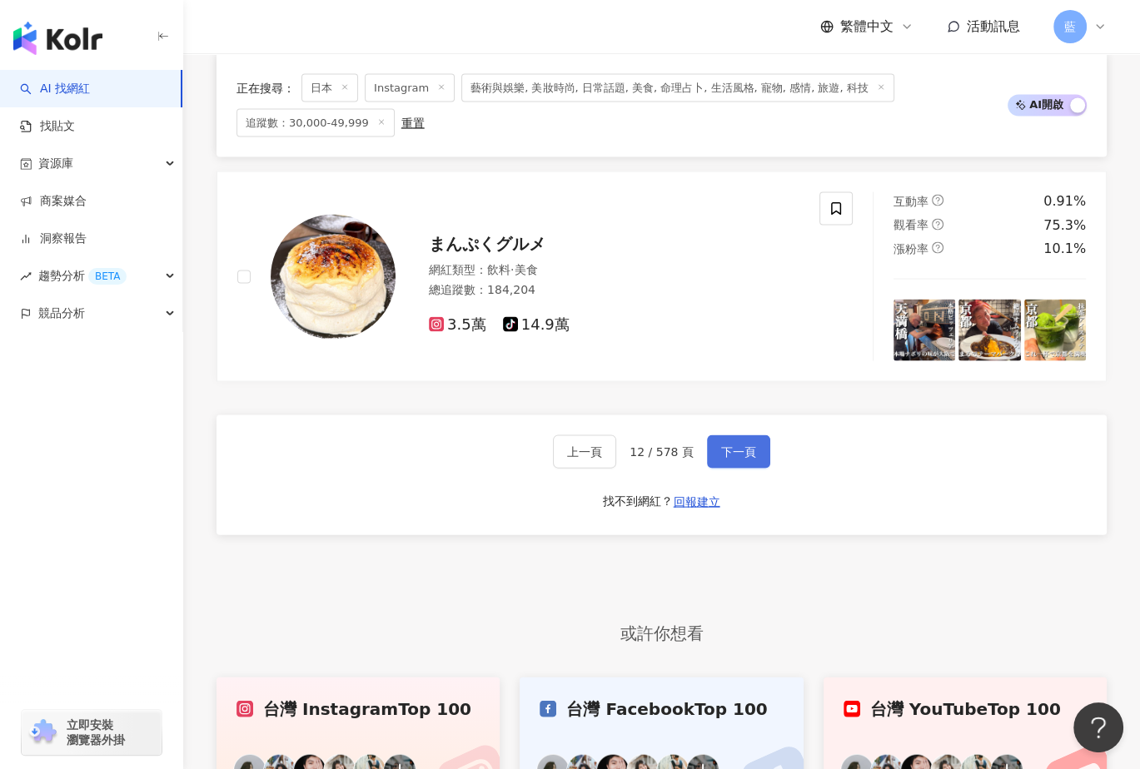
click at [726, 449] on span "下一頁" at bounding box center [738, 451] width 35 height 13
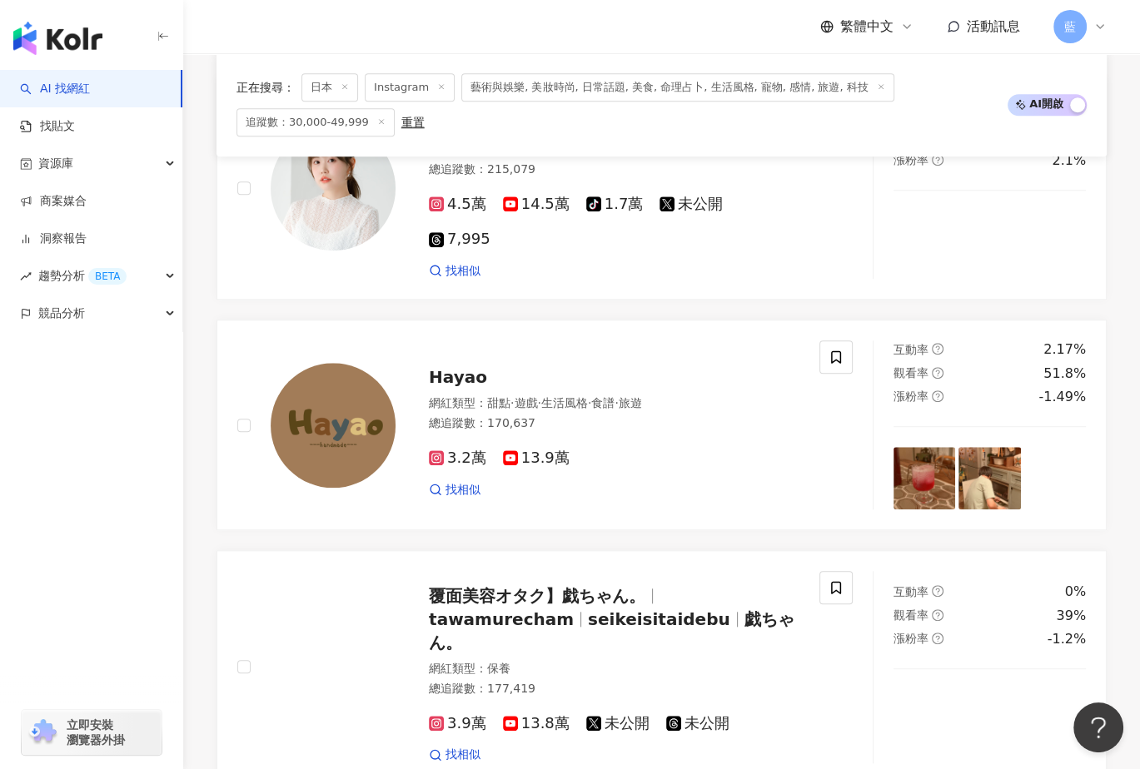
scroll to position [3141, 0]
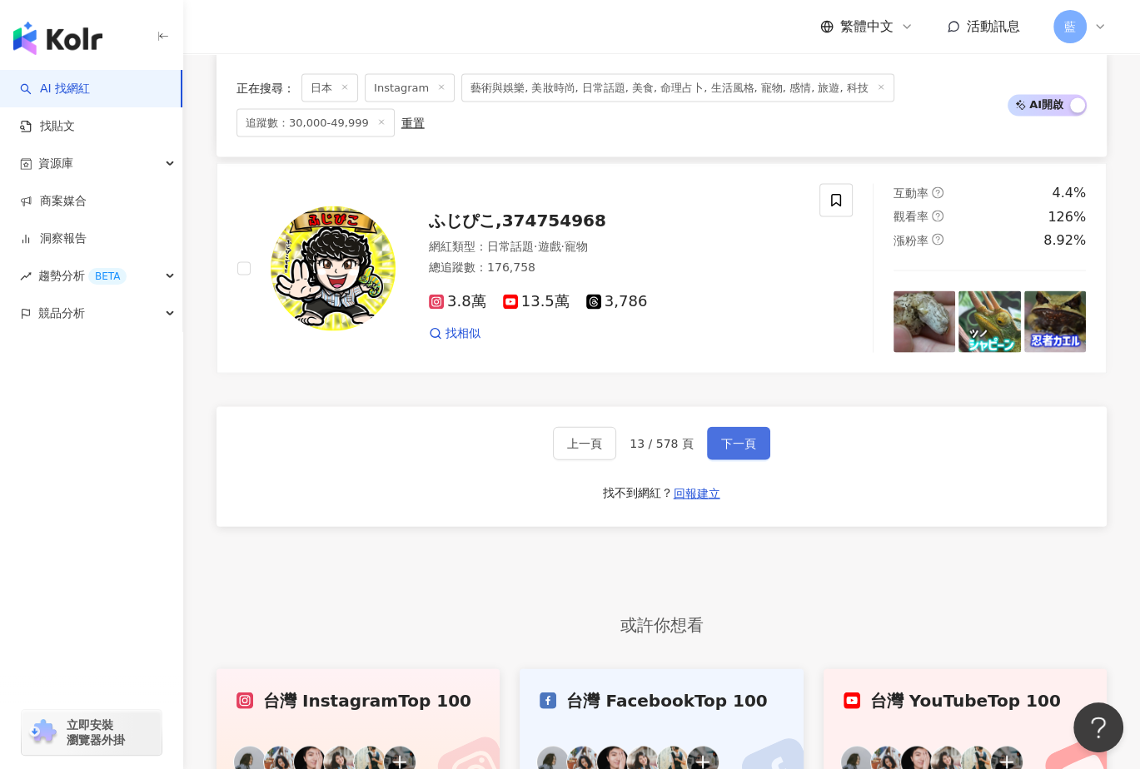
click at [739, 450] on span "下一頁" at bounding box center [738, 443] width 35 height 13
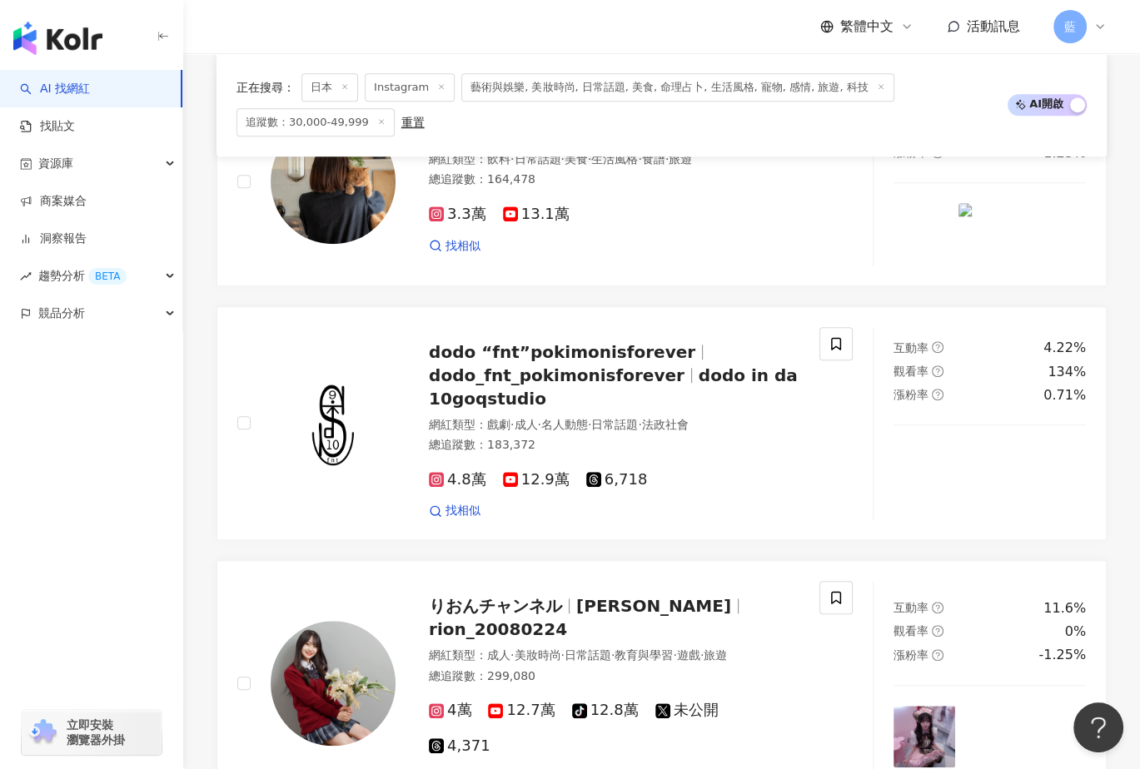
scroll to position [3119, 0]
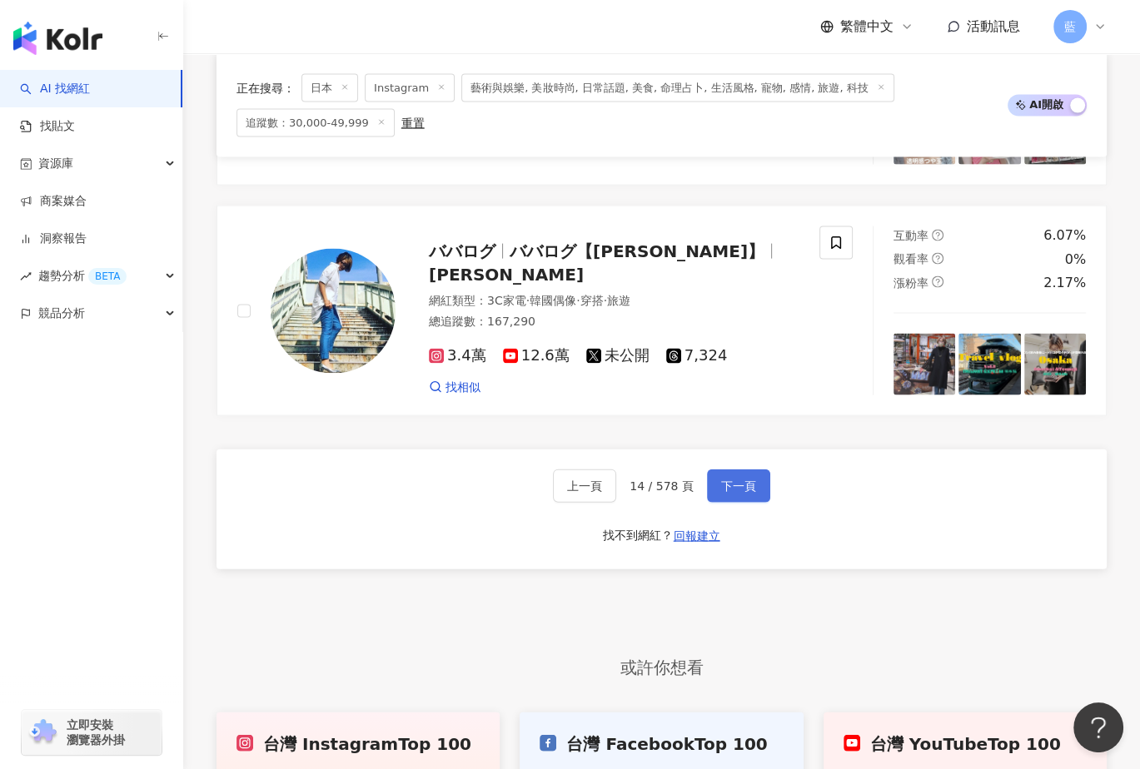
click at [736, 480] on span "下一頁" at bounding box center [738, 486] width 35 height 13
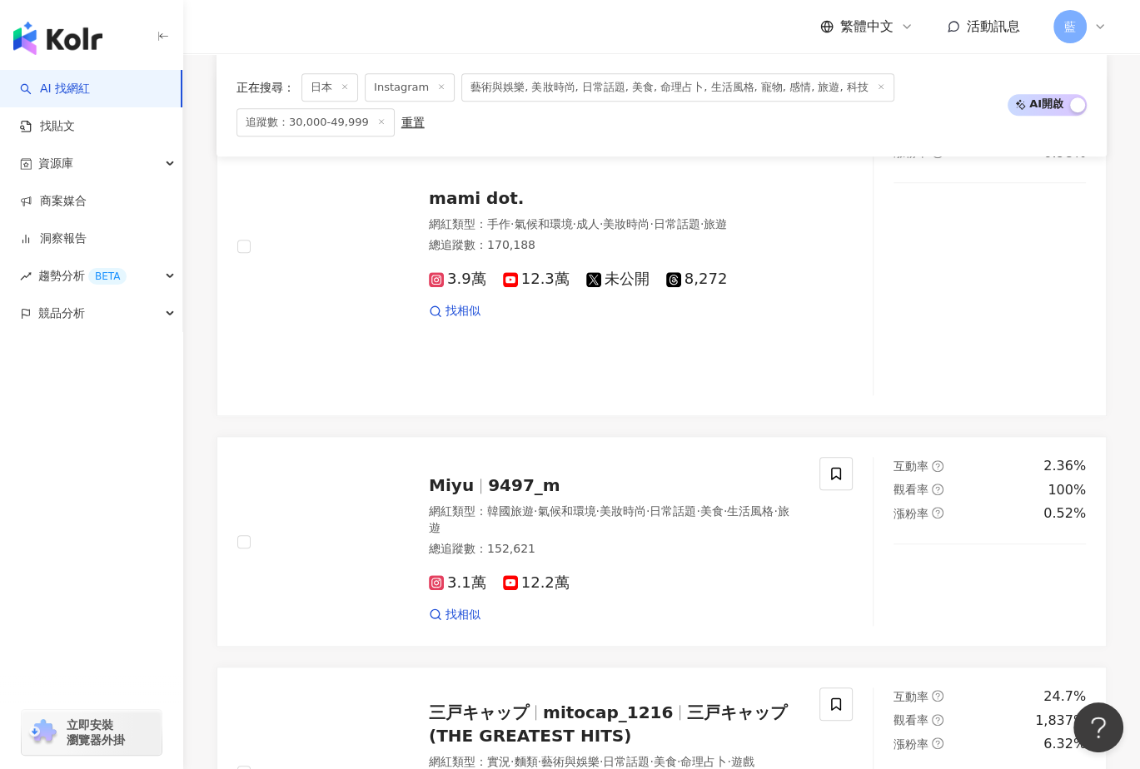
scroll to position [3373, 0]
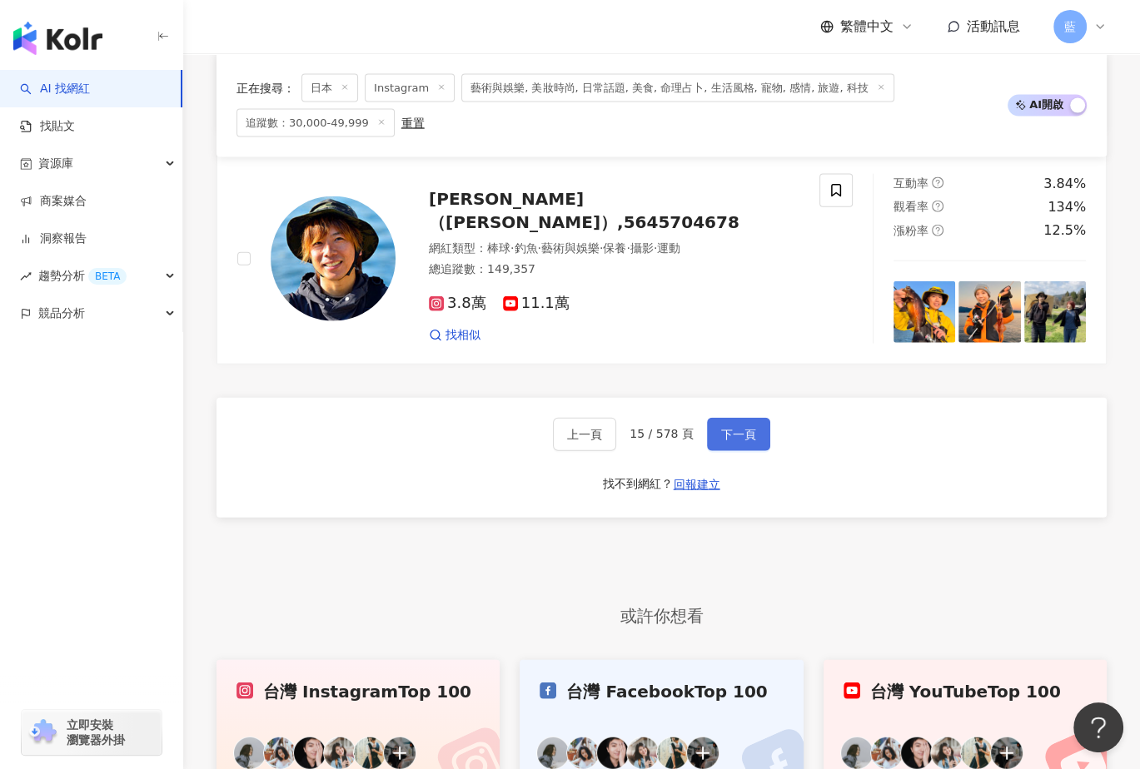
click at [740, 441] on span "下一頁" at bounding box center [738, 434] width 35 height 13
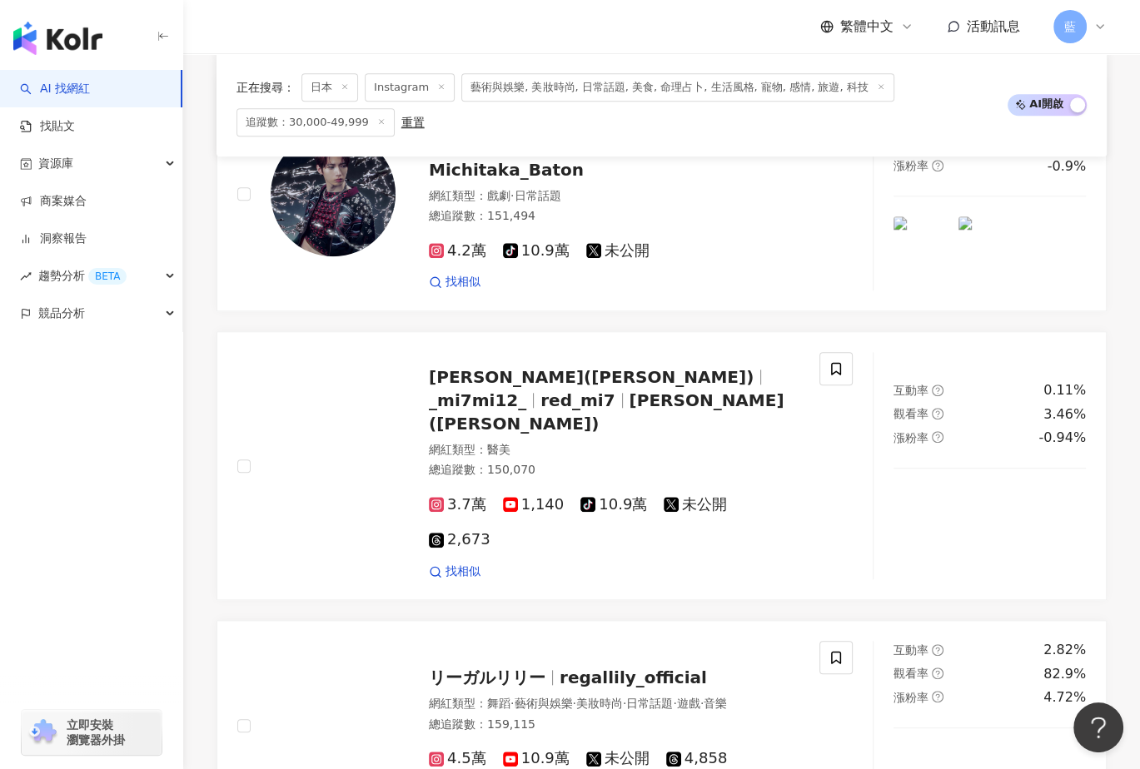
scroll to position [3154, 0]
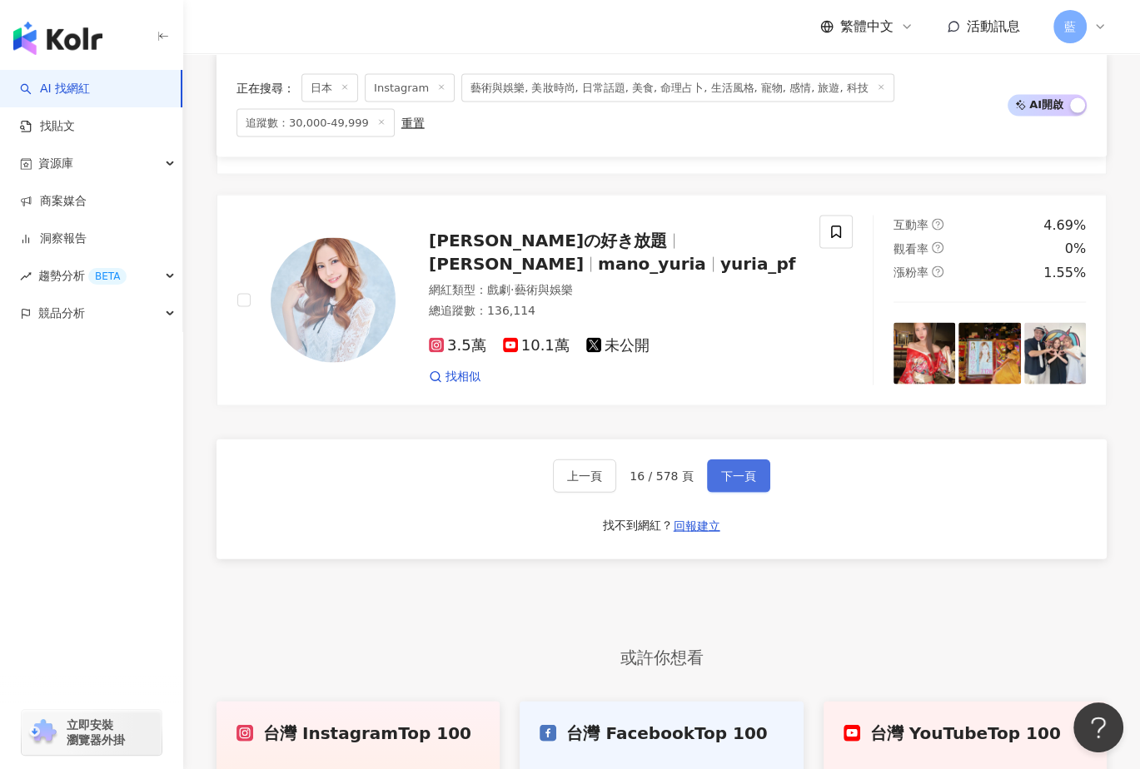
click at [754, 460] on button "下一頁" at bounding box center [738, 476] width 63 height 33
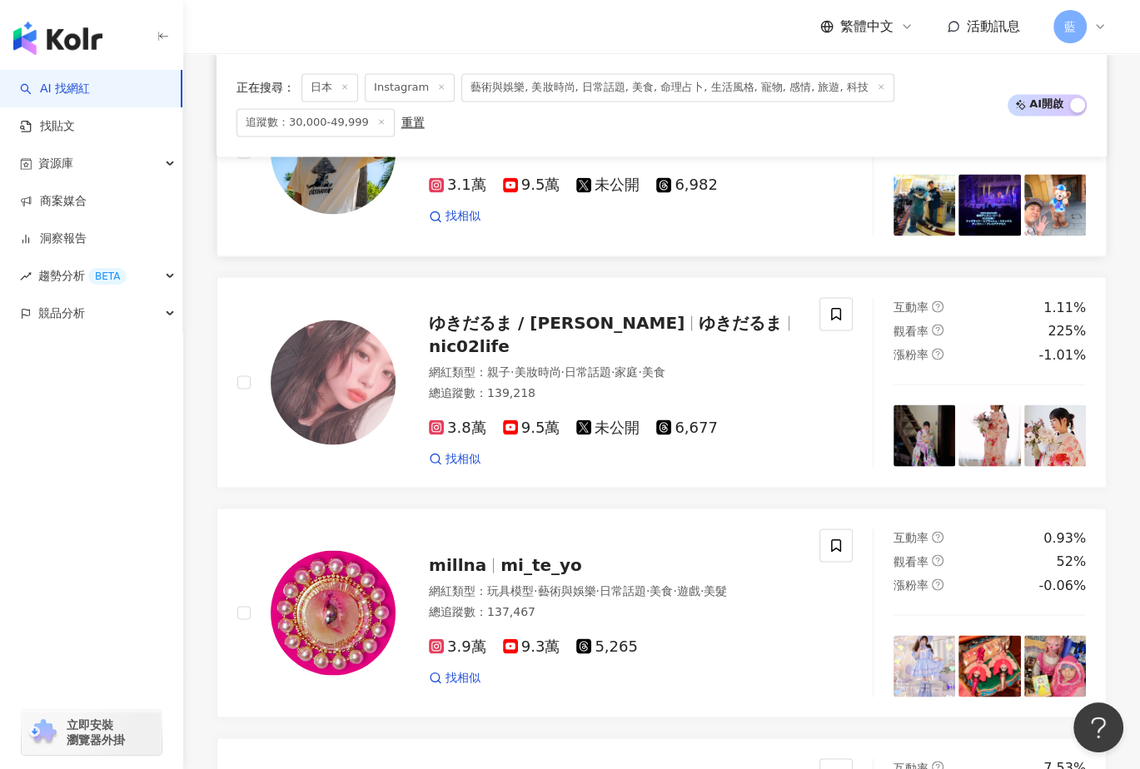
scroll to position [2986, 0]
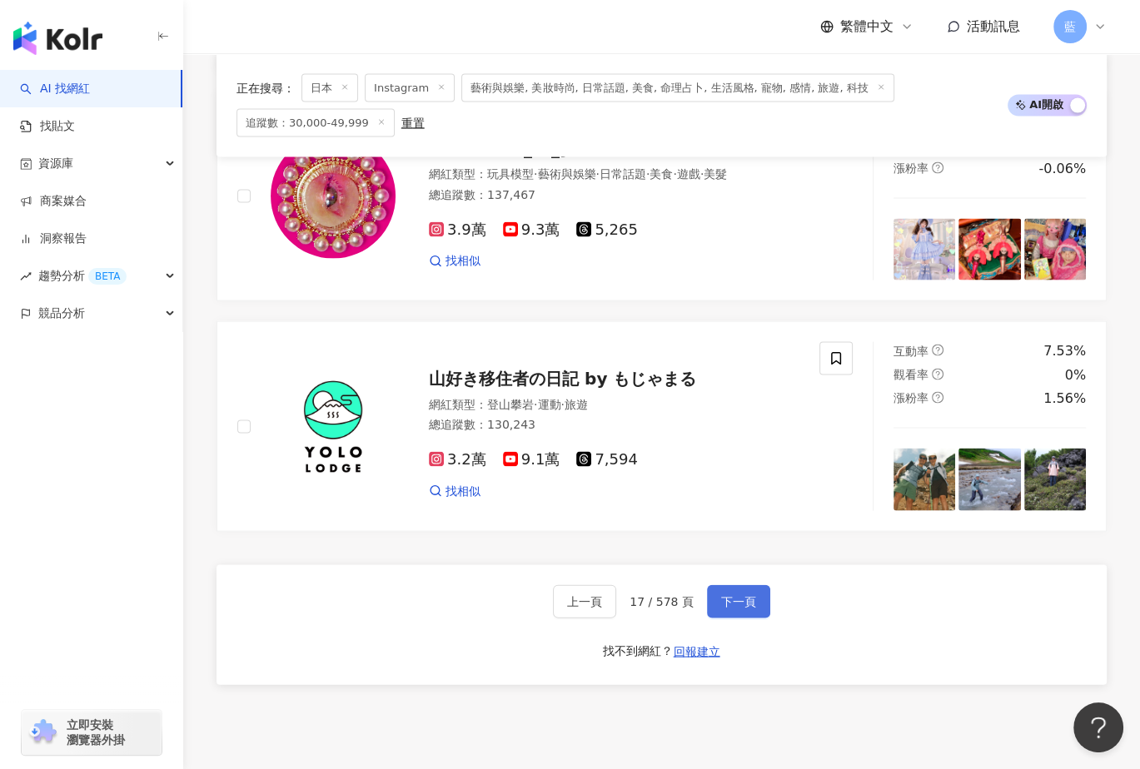
click at [740, 609] on span "下一頁" at bounding box center [738, 601] width 35 height 13
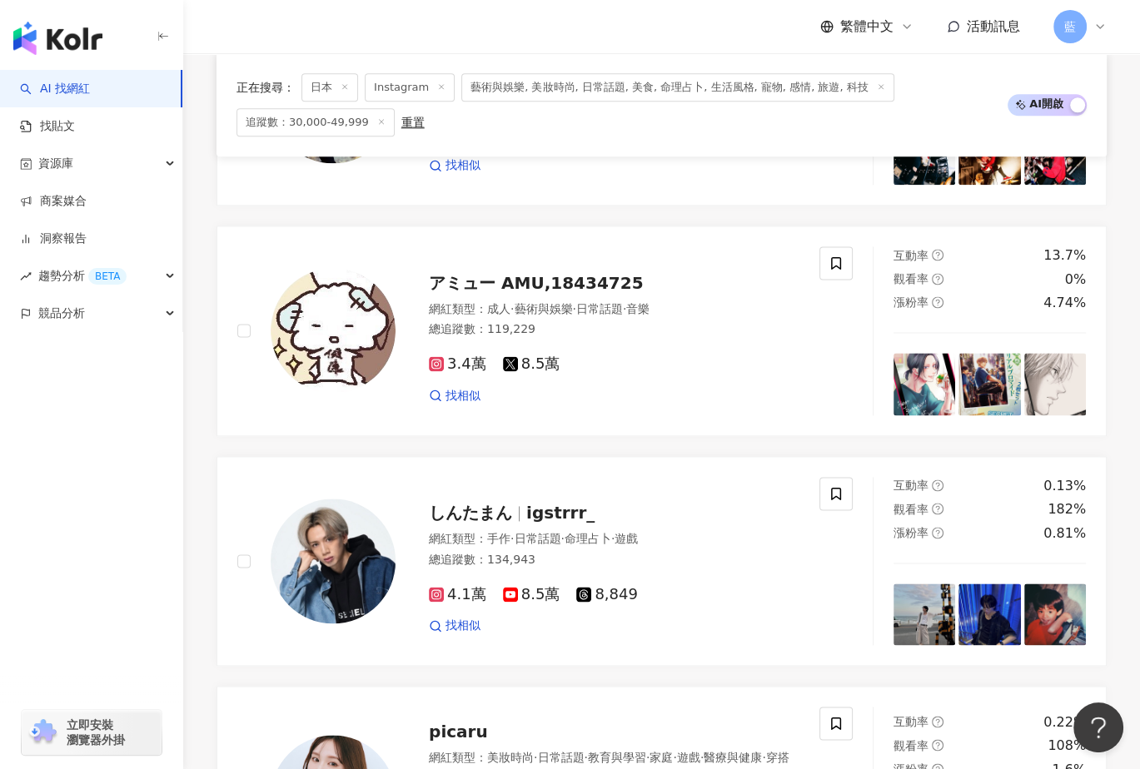
scroll to position [3322, 0]
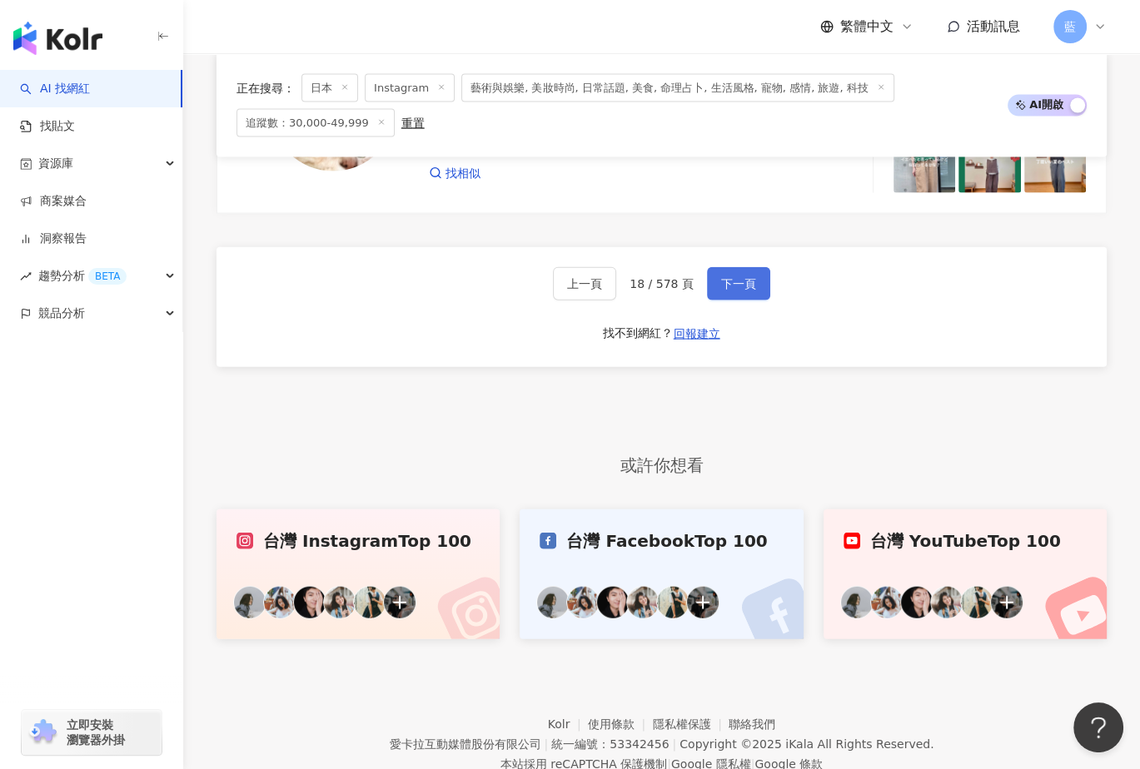
click at [738, 277] on span "下一頁" at bounding box center [738, 283] width 35 height 13
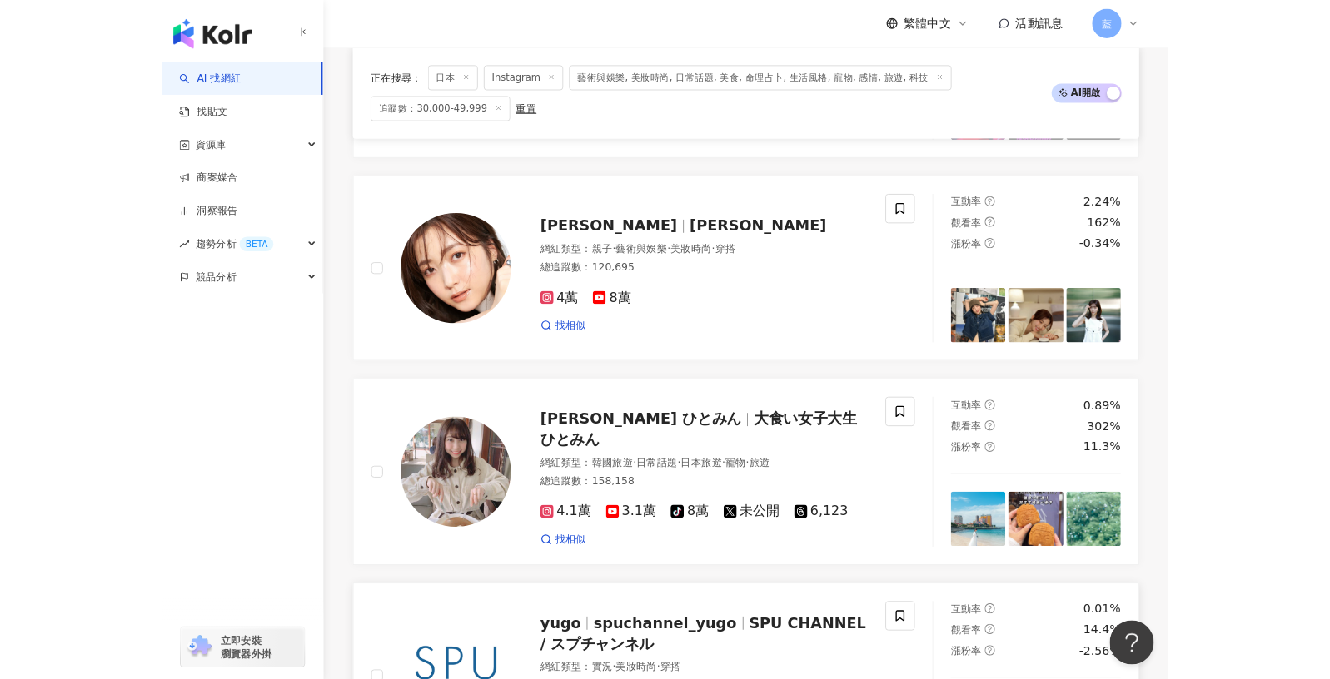
scroll to position [2511, 0]
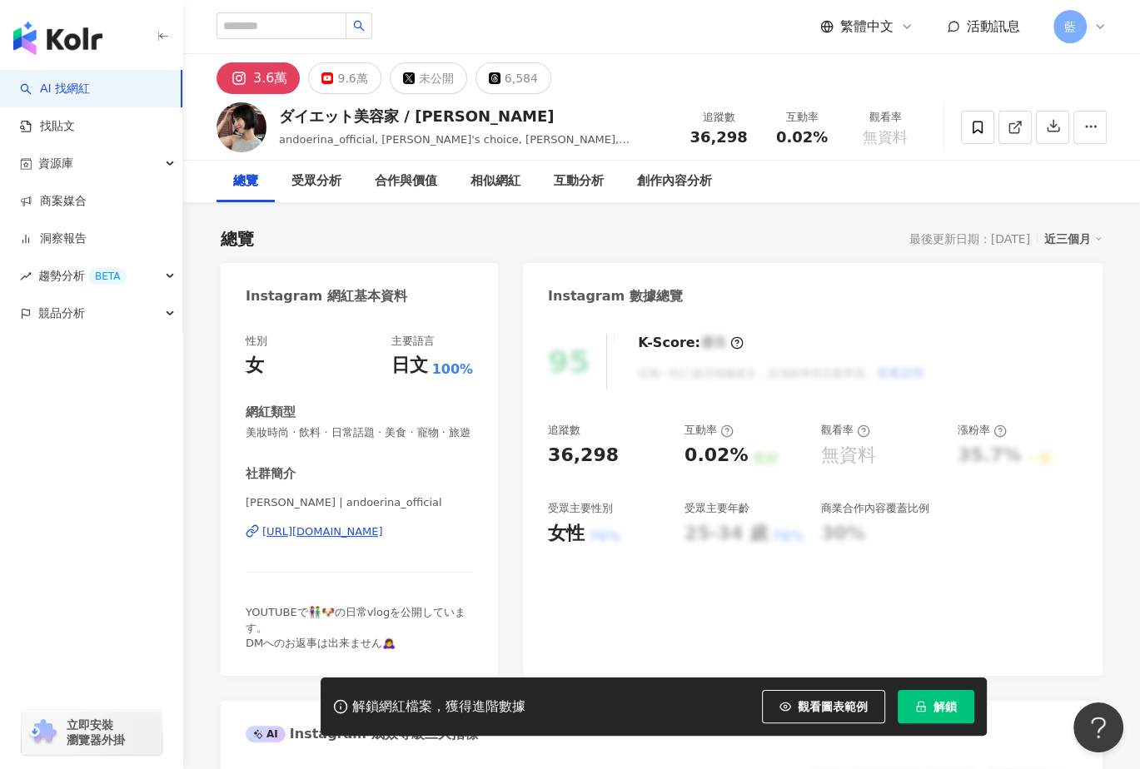
click at [383, 540] on div "https://www.instagram.com/andoerina_official/" at bounding box center [322, 532] width 121 height 15
drag, startPoint x: 241, startPoint y: 288, endPoint x: 472, endPoint y: 555, distance: 353.6
click at [472, 555] on div "Instagram 網紅基本資料 性別 女 主要語言 日文 100% 網紅類型 美妝時尚 · 飲料 · 日常話題 · 美食 · 寵物 · 旅遊 社群簡介 安藤…" at bounding box center [359, 469] width 277 height 413
copy div "Instagram 網紅基本資料 性別 女 主要語言 日文 100% 網紅類型 美妝時尚 · 飲料 · 日常話題 · 美食 · 寵物 · 旅遊 社群簡介 安藤…"
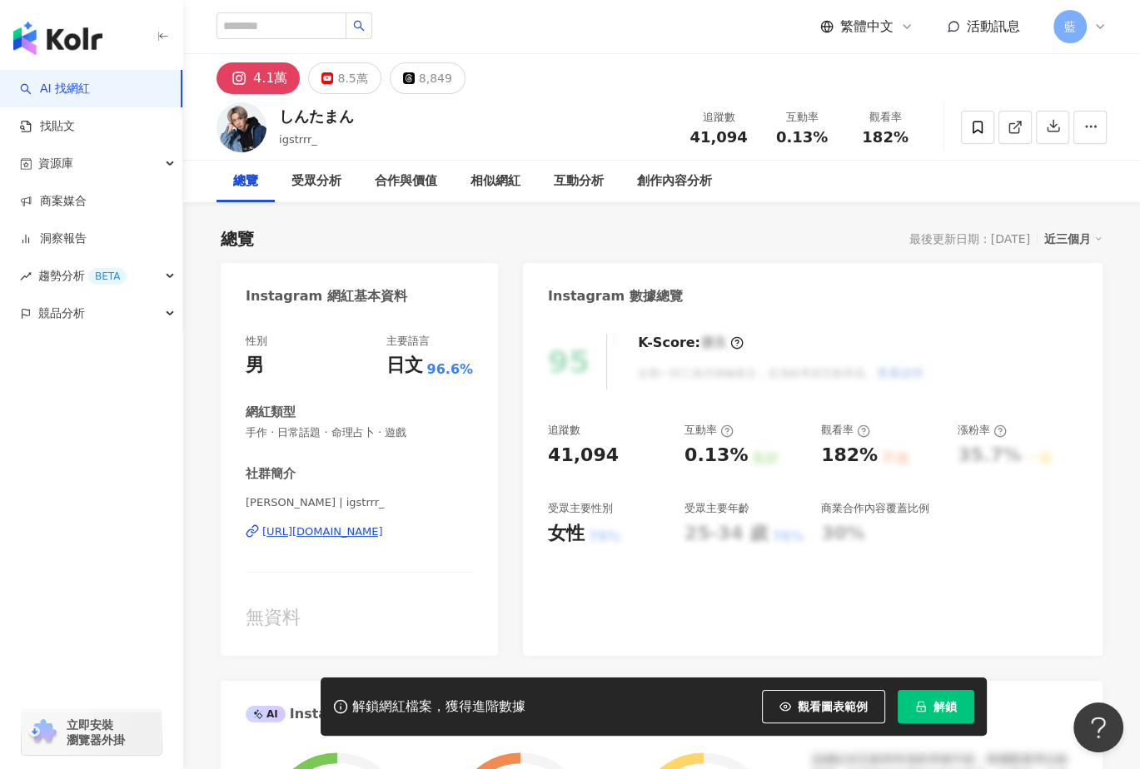
click at [344, 535] on div "https://www.instagram.com/igstrrr_/" at bounding box center [322, 532] width 121 height 15
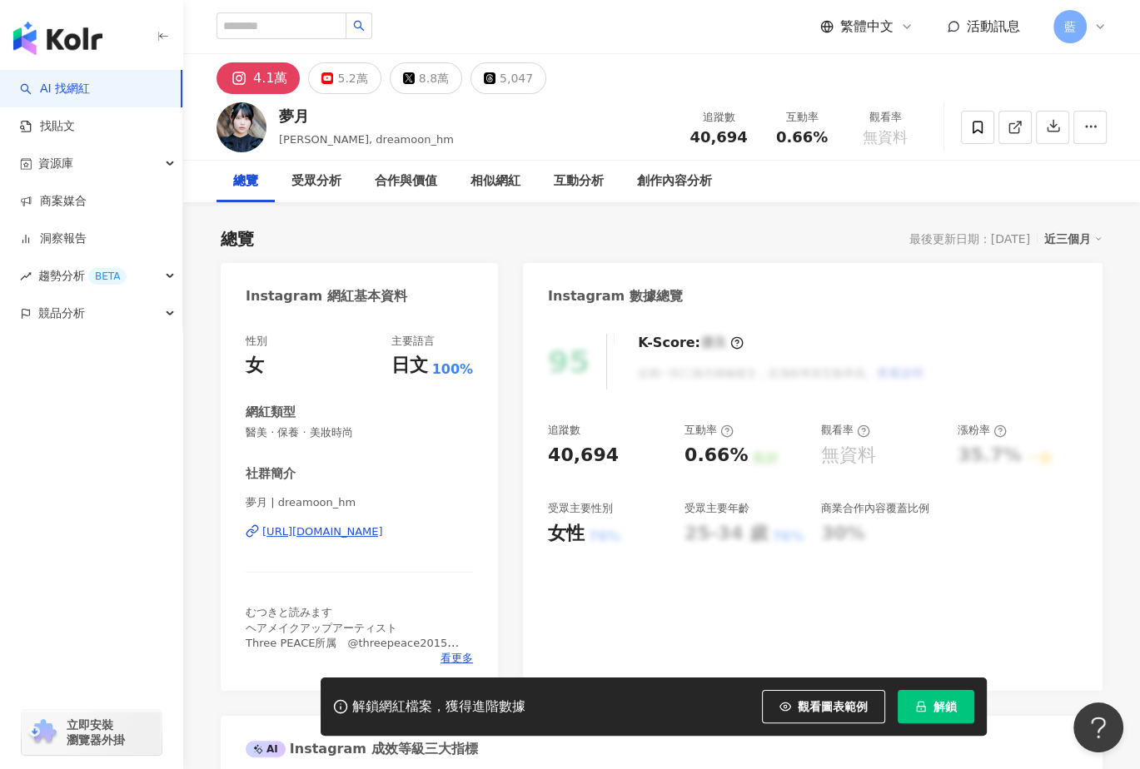
click at [353, 537] on div "https://www.instagram.com/dreamoon_hm/" at bounding box center [322, 532] width 121 height 15
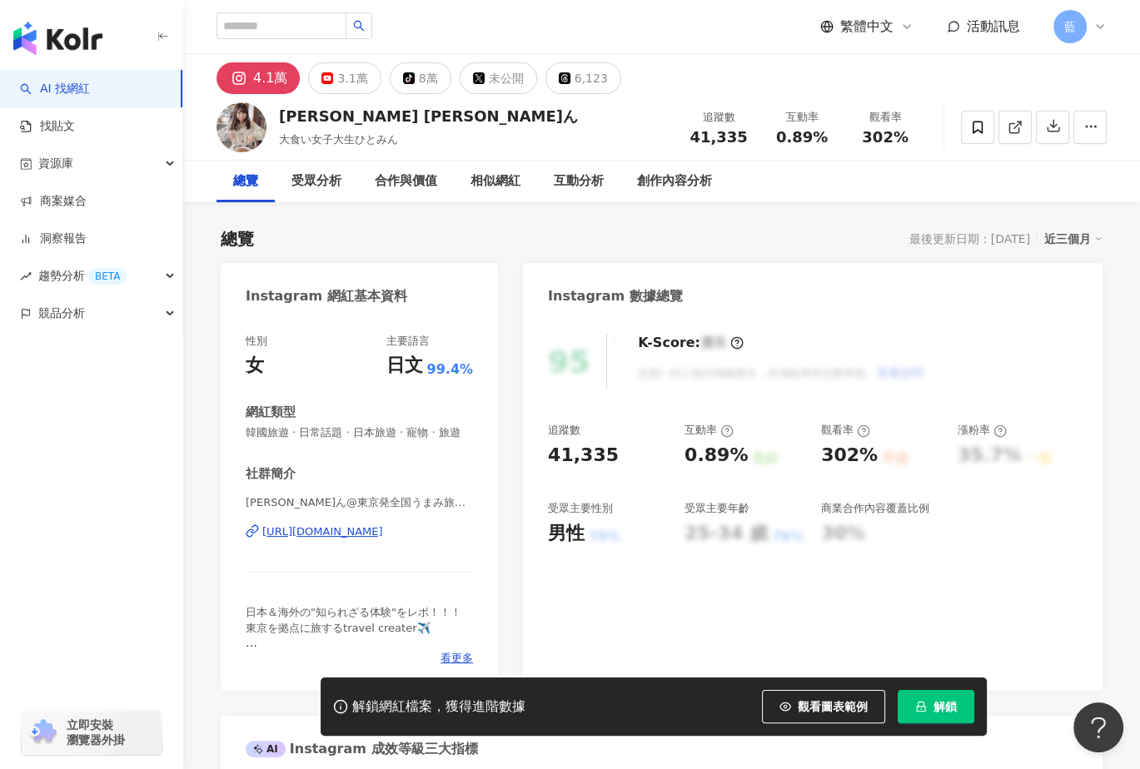
click at [375, 540] on div "[URL][DOMAIN_NAME]" at bounding box center [322, 532] width 121 height 15
drag, startPoint x: 238, startPoint y: 403, endPoint x: 490, endPoint y: 564, distance: 299.1
click at [490, 564] on div "性別 女 主要語言 日文 99.4% 網紅類型 韓國旅遊 · 日常話題 · 日本旅遊 · 寵物 · 旅遊 社群簡介 [PERSON_NAME]ん@東京発全国う…" at bounding box center [359, 504] width 277 height 374
copy div "網紅類型 韓國旅遊 · 日常話題 · 日本旅遊 · 寵物 · 旅遊 社群簡介 [PERSON_NAME]ん@東京発全国うまみ旅｜旅行｜グルメ｜体験型 | ch…"
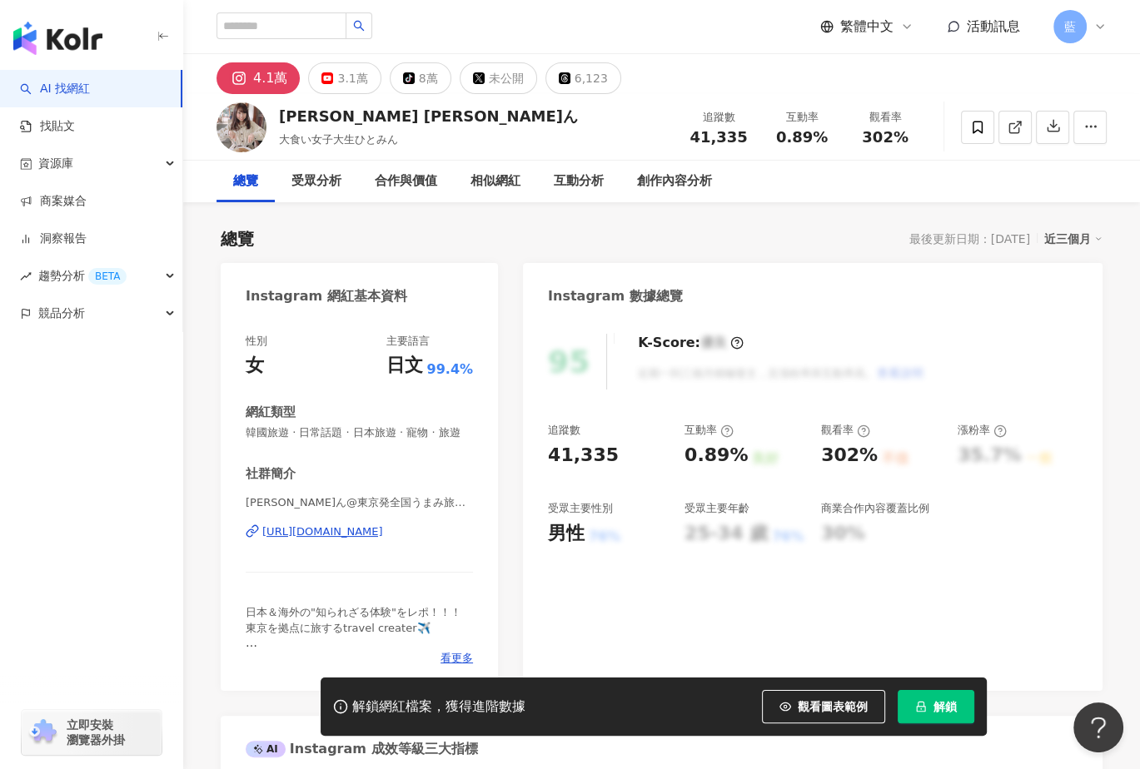
click at [383, 540] on div "[URL][DOMAIN_NAME]" at bounding box center [322, 532] width 121 height 15
